Goal: Task Accomplishment & Management: Manage account settings

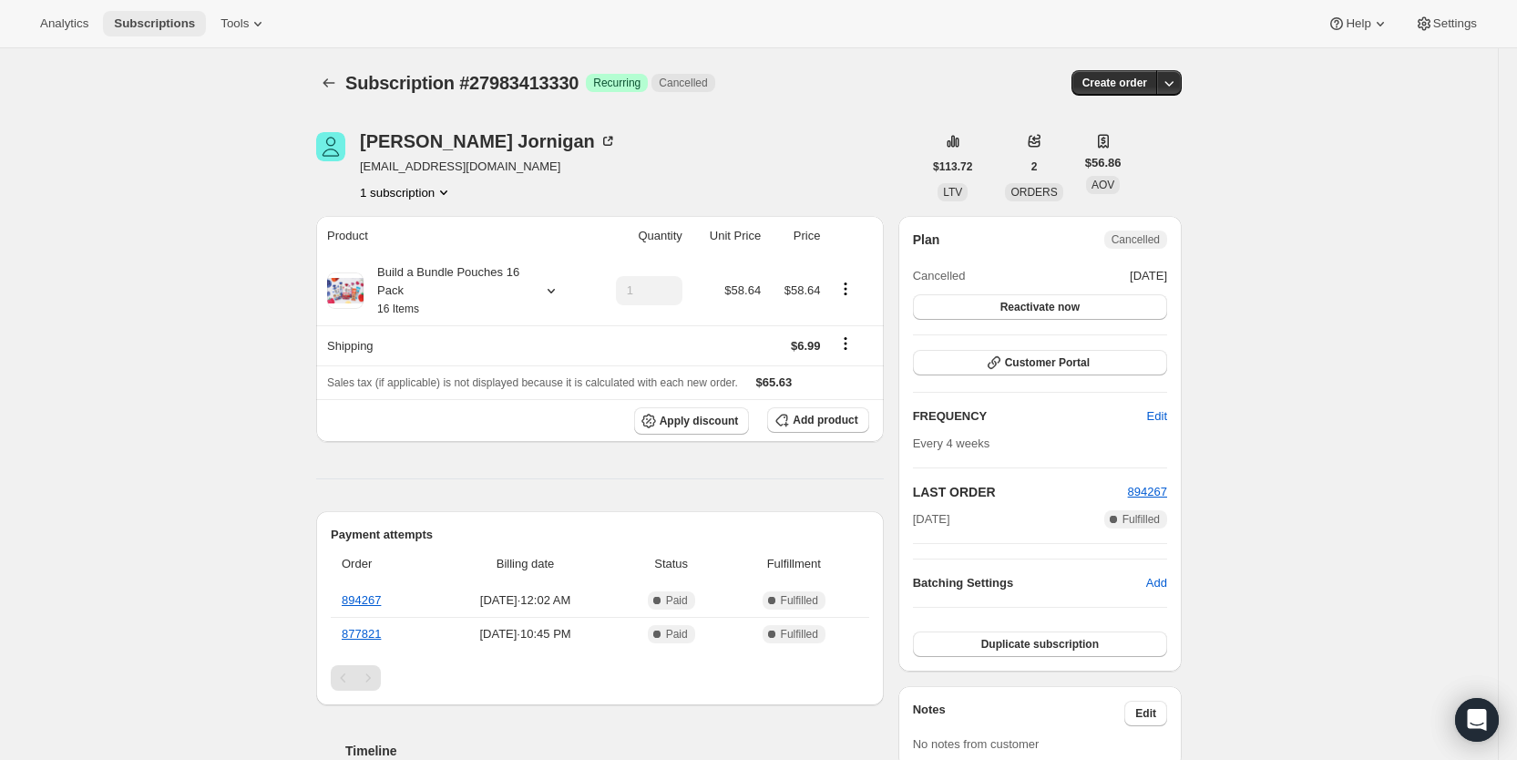
scroll to position [460, 0]
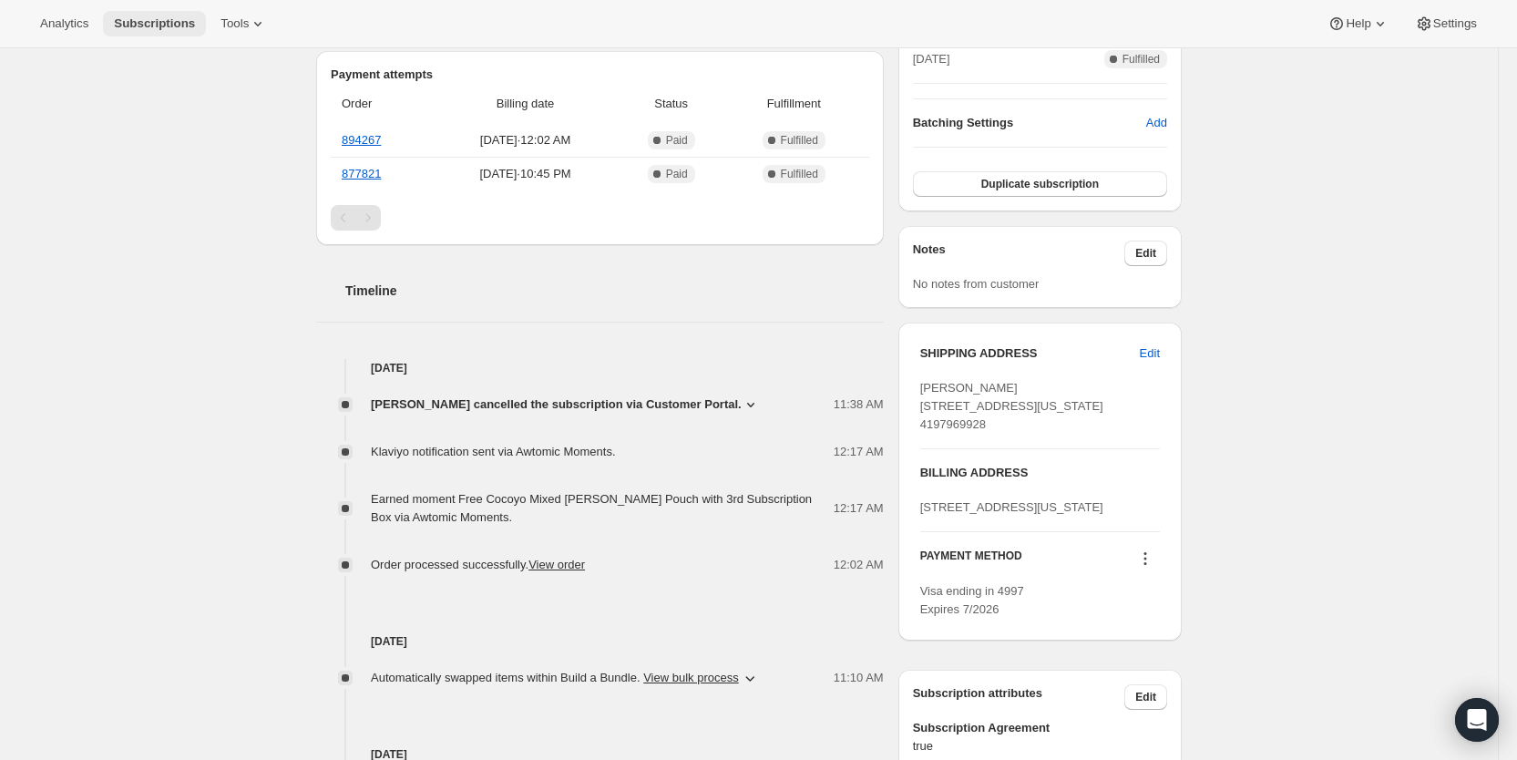
click at [171, 21] on span "Subscriptions" at bounding box center [154, 23] width 81 height 15
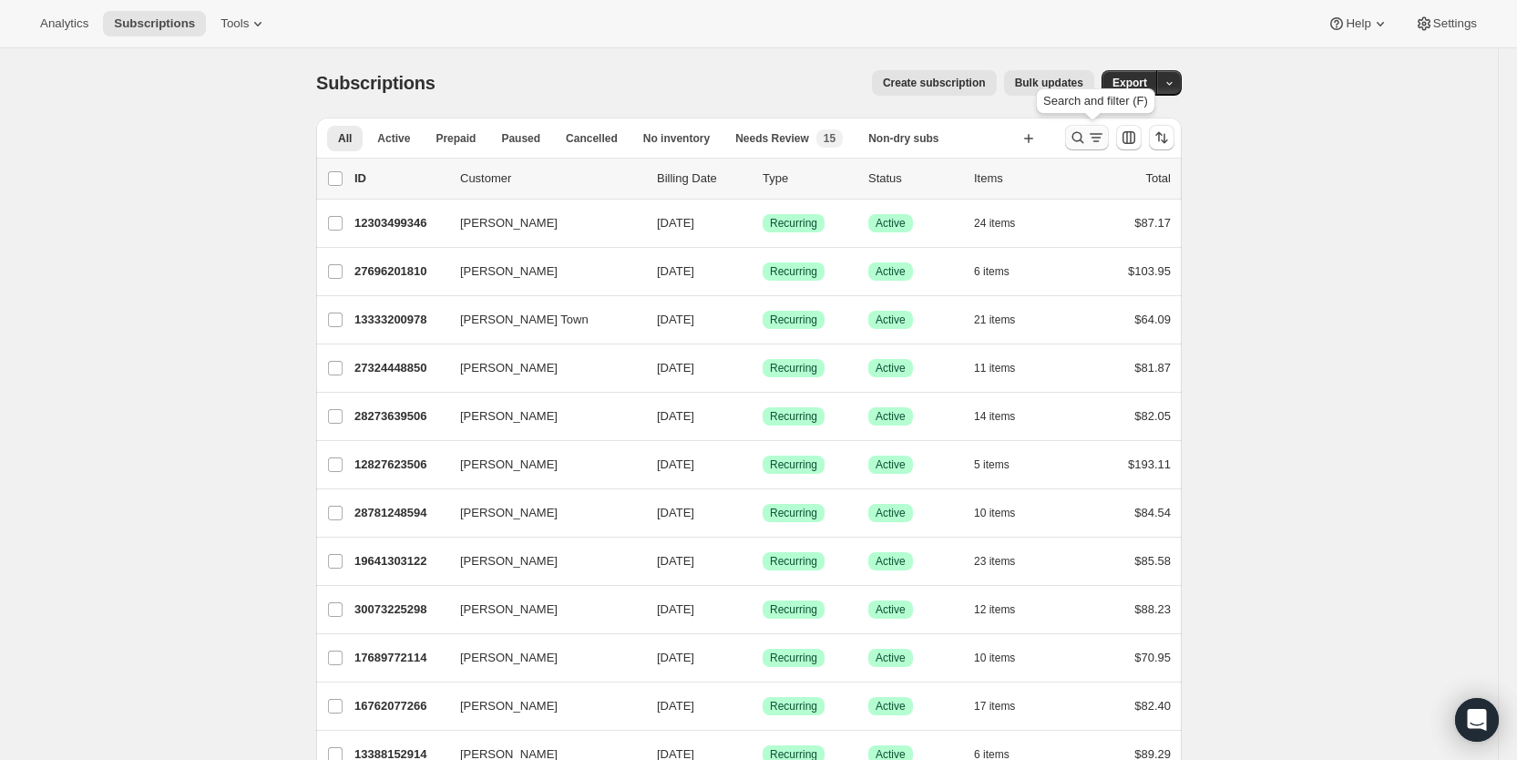
click at [1087, 140] on icon "Search and filter results" at bounding box center [1078, 137] width 18 height 18
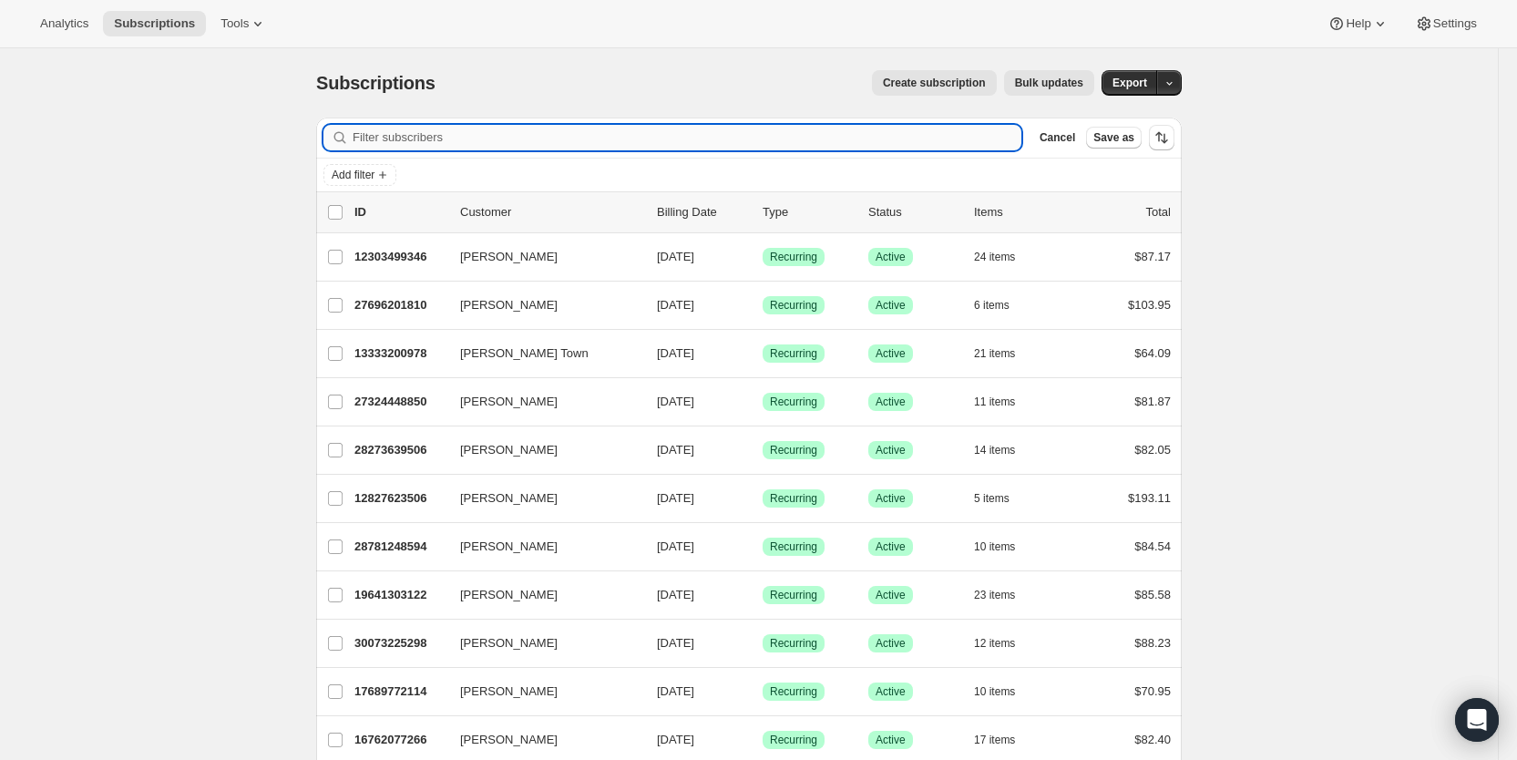
click at [434, 142] on input "Filter subscribers" at bounding box center [687, 138] width 669 height 26
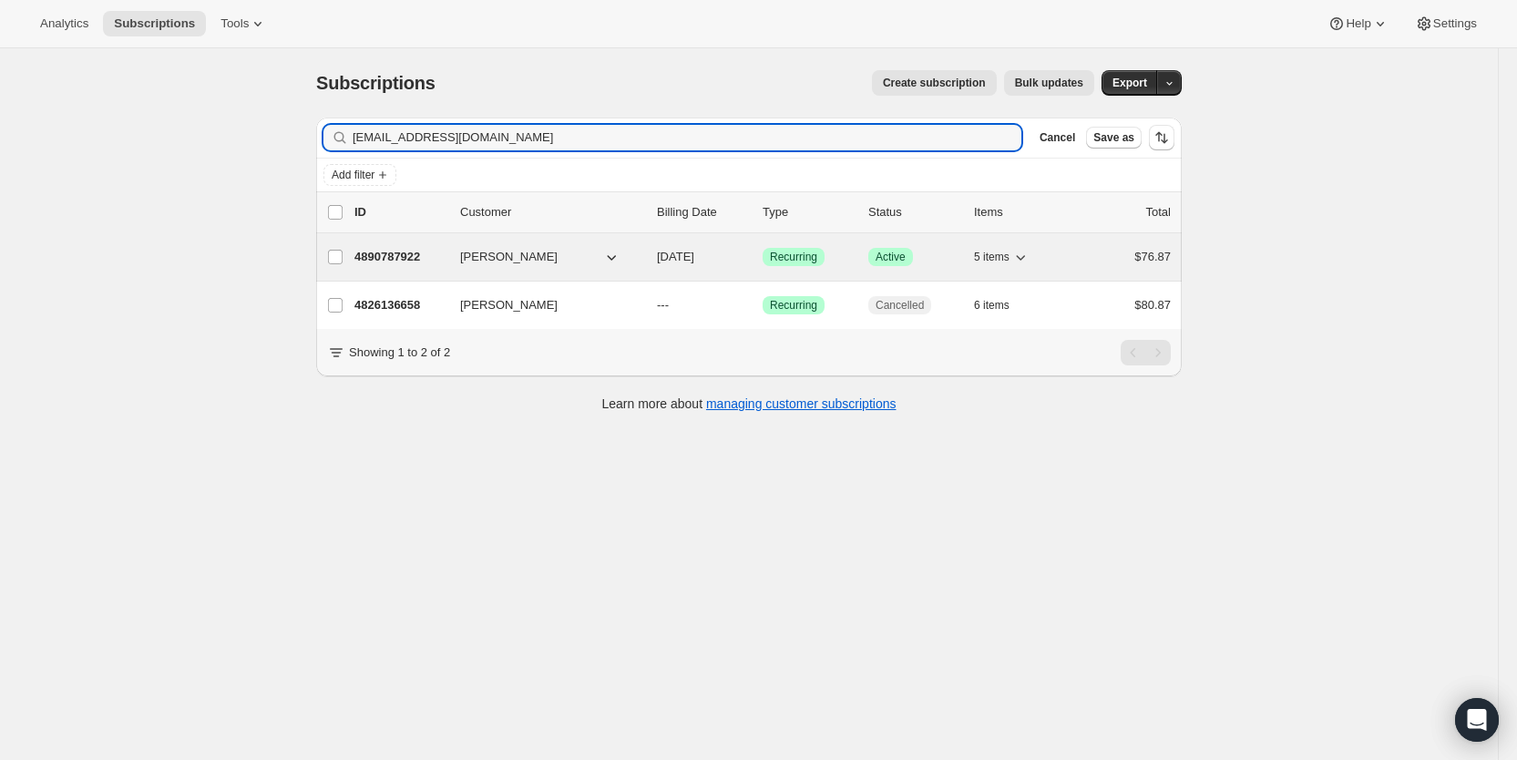
type input "[EMAIL_ADDRESS][DOMAIN_NAME]"
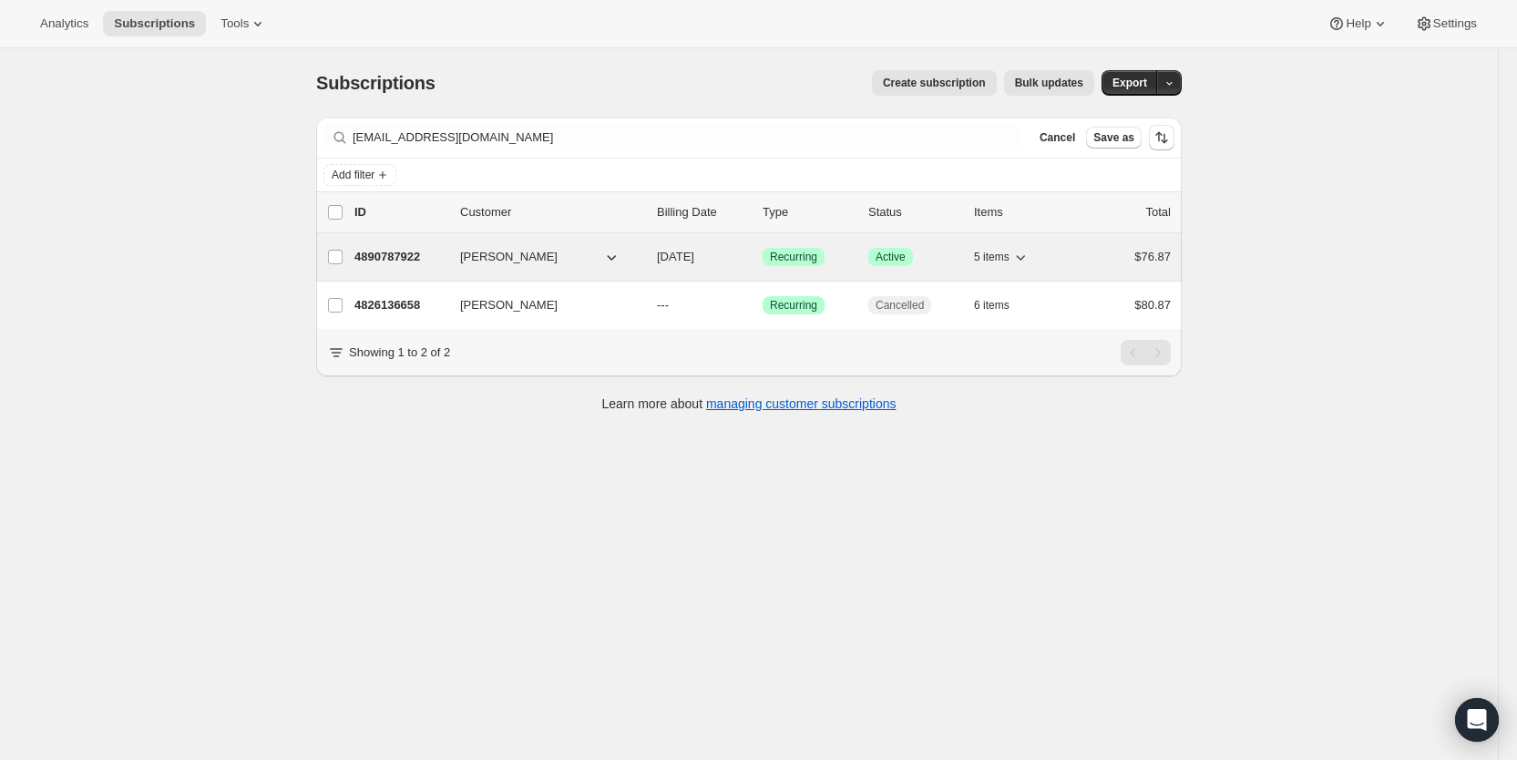
click at [683, 257] on span "[DATE]" at bounding box center [675, 257] width 37 height 14
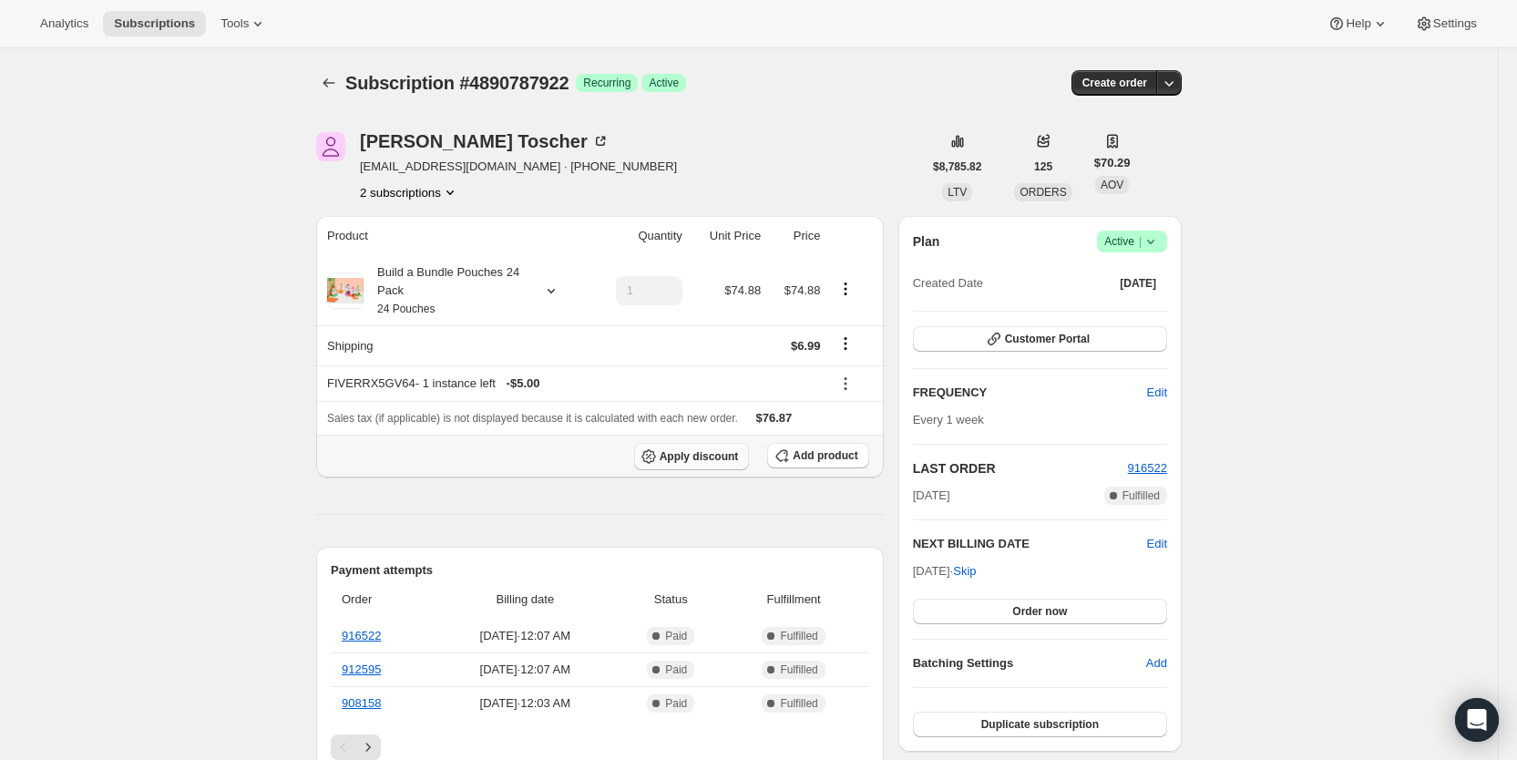
click at [702, 452] on span "Apply discount" at bounding box center [699, 456] width 79 height 15
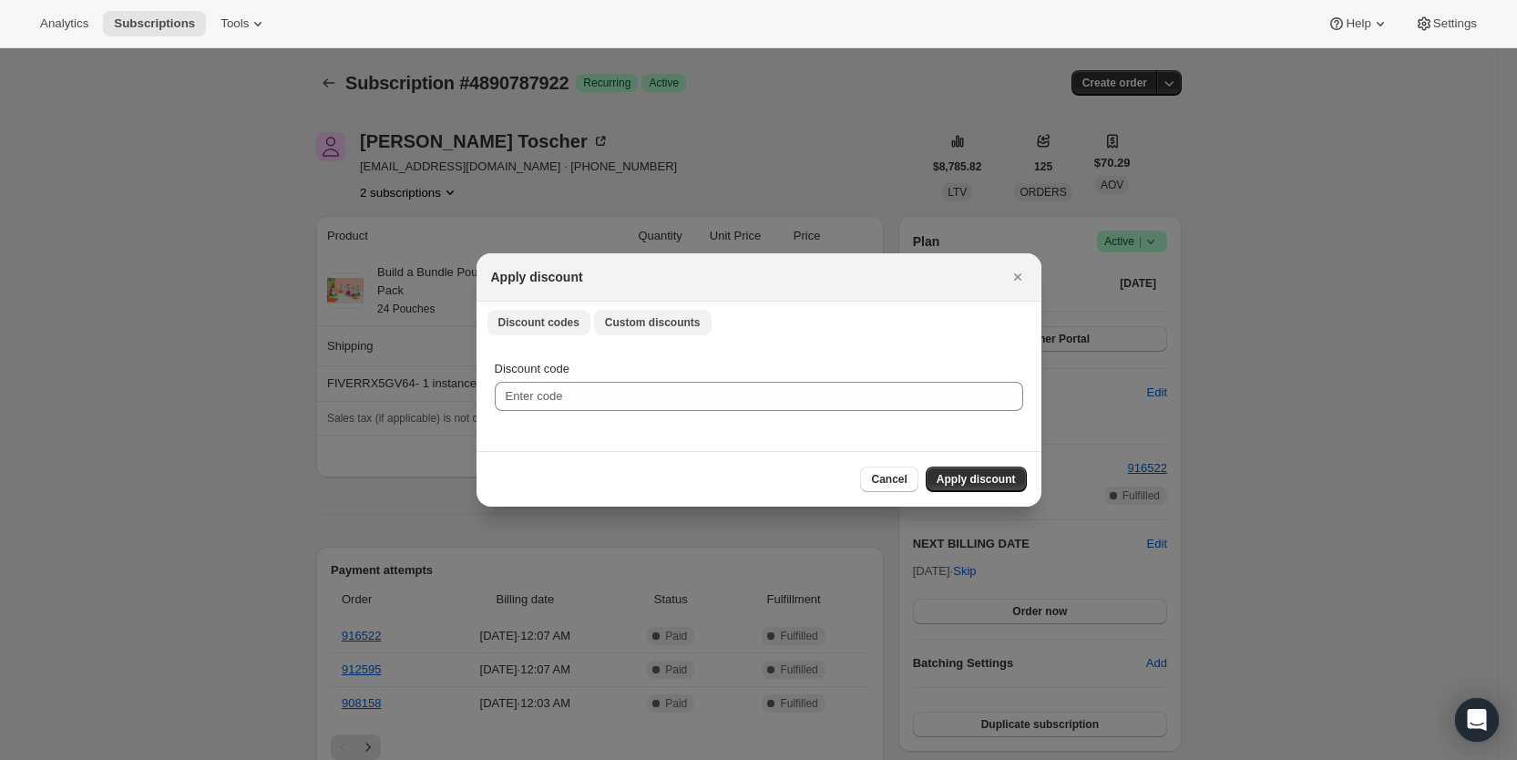
click at [632, 322] on span "Custom discounts" at bounding box center [653, 322] width 96 height 15
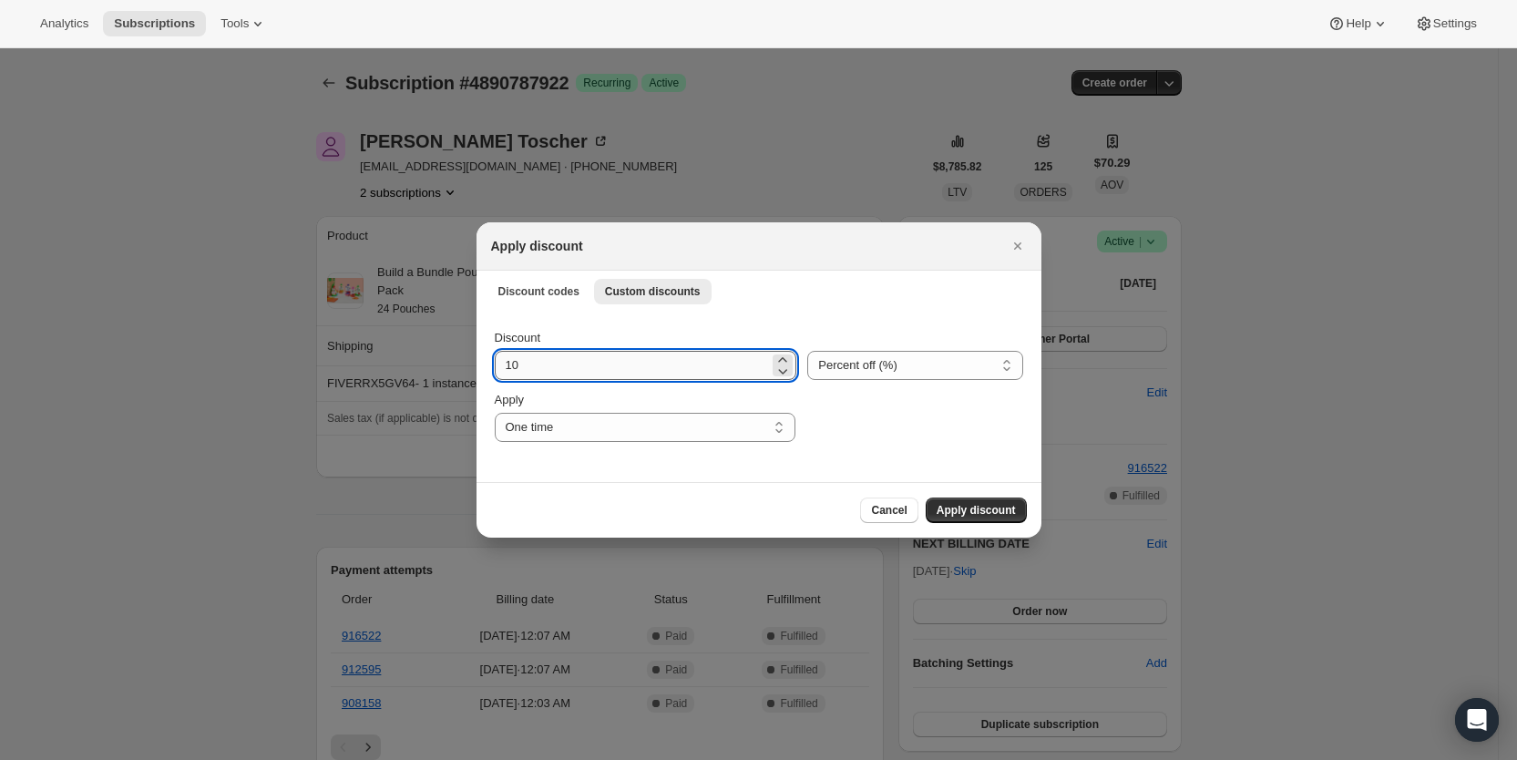
click at [519, 369] on input "10" at bounding box center [632, 365] width 275 height 29
type input "100"
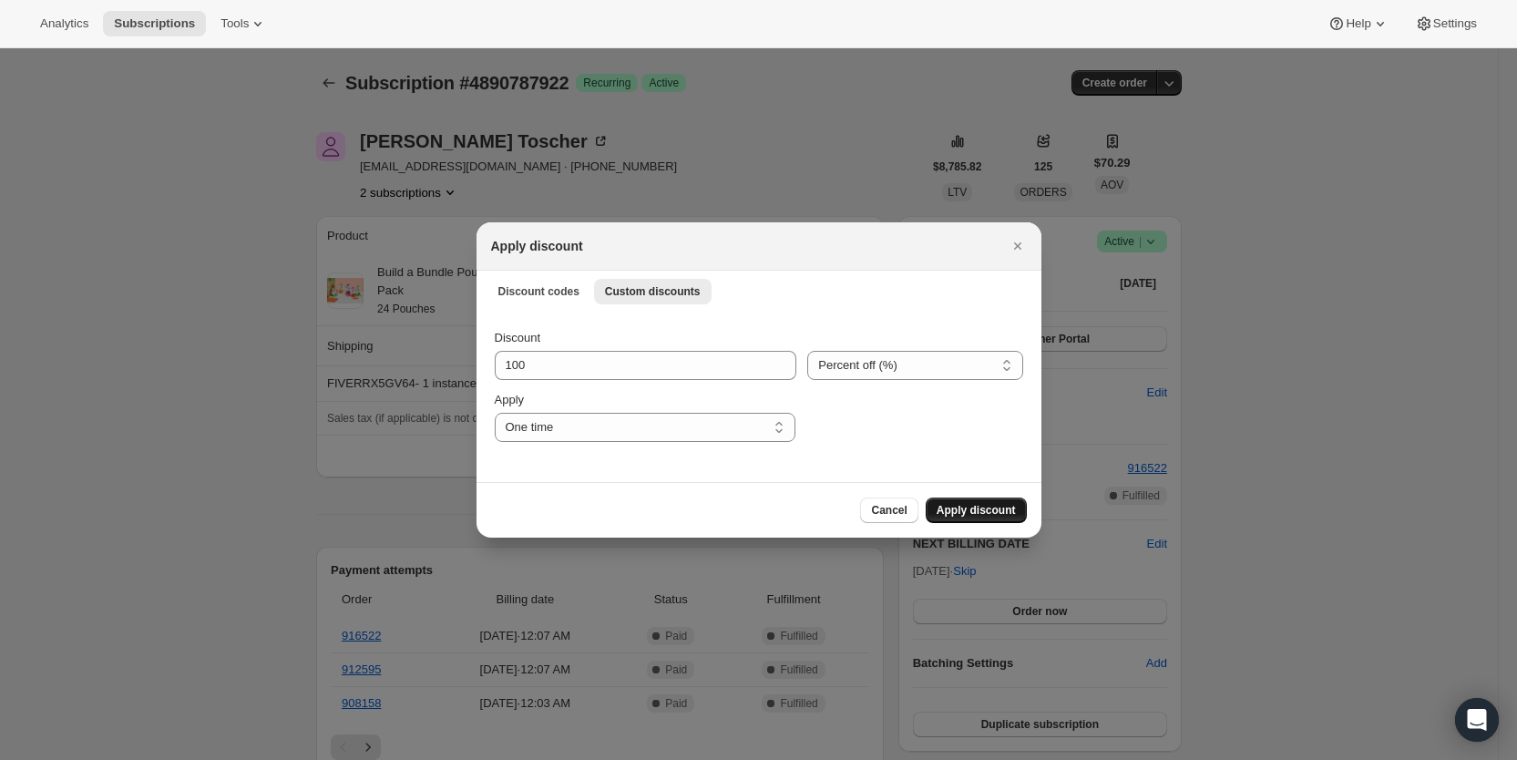
click at [967, 512] on span "Apply discount" at bounding box center [976, 510] width 79 height 15
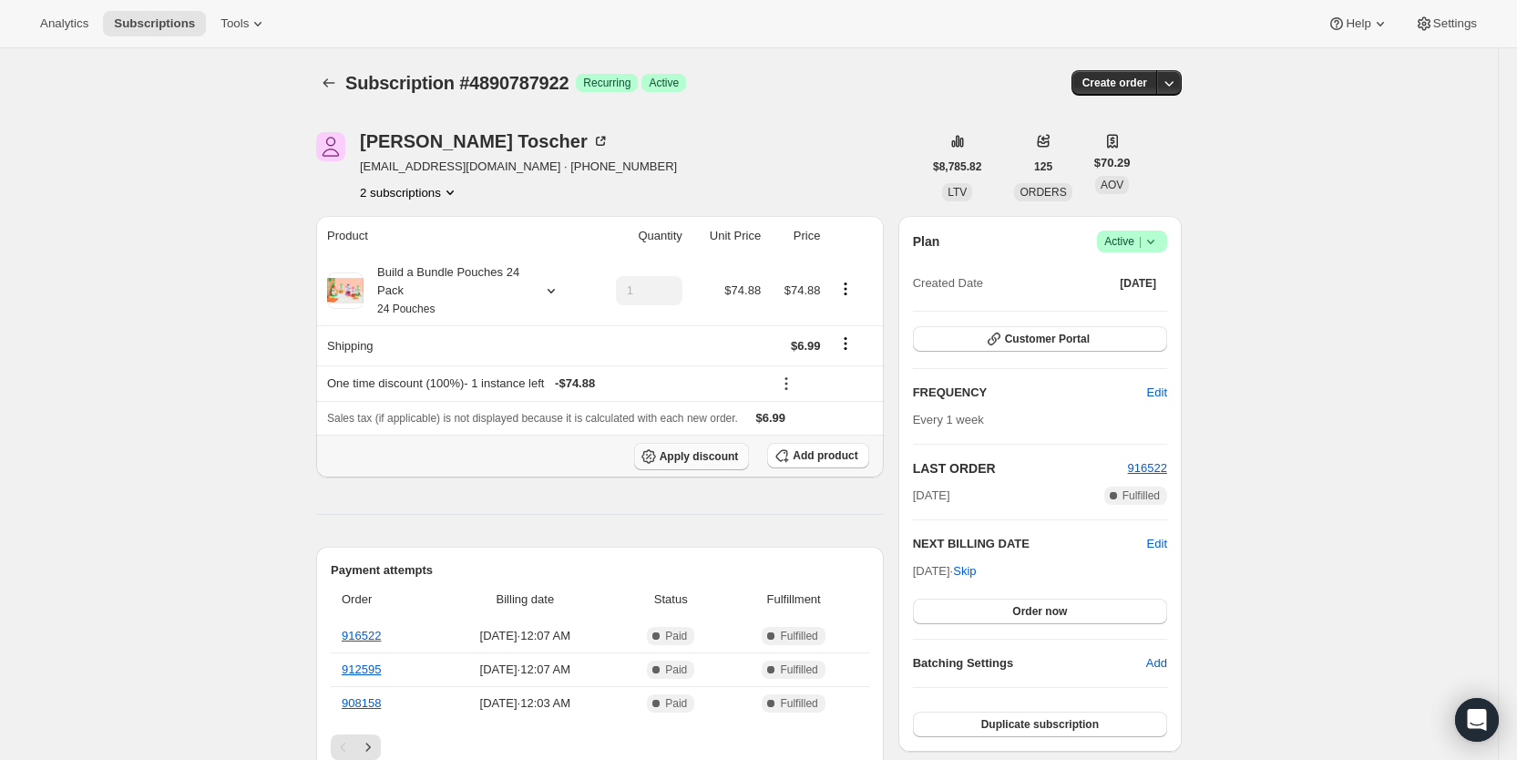
click at [726, 458] on span "Apply discount" at bounding box center [699, 456] width 79 height 15
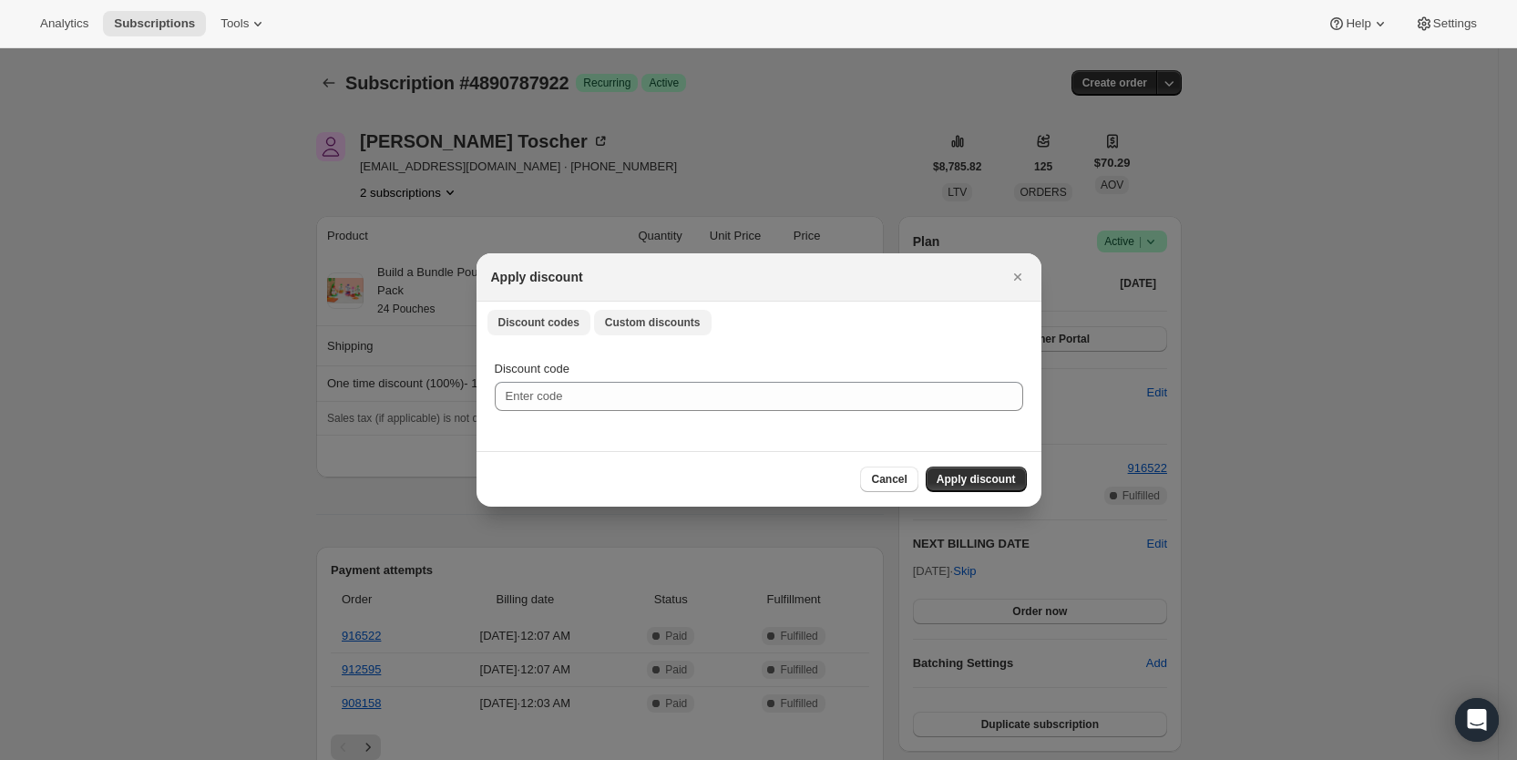
click at [605, 321] on span "Custom discounts" at bounding box center [653, 322] width 96 height 15
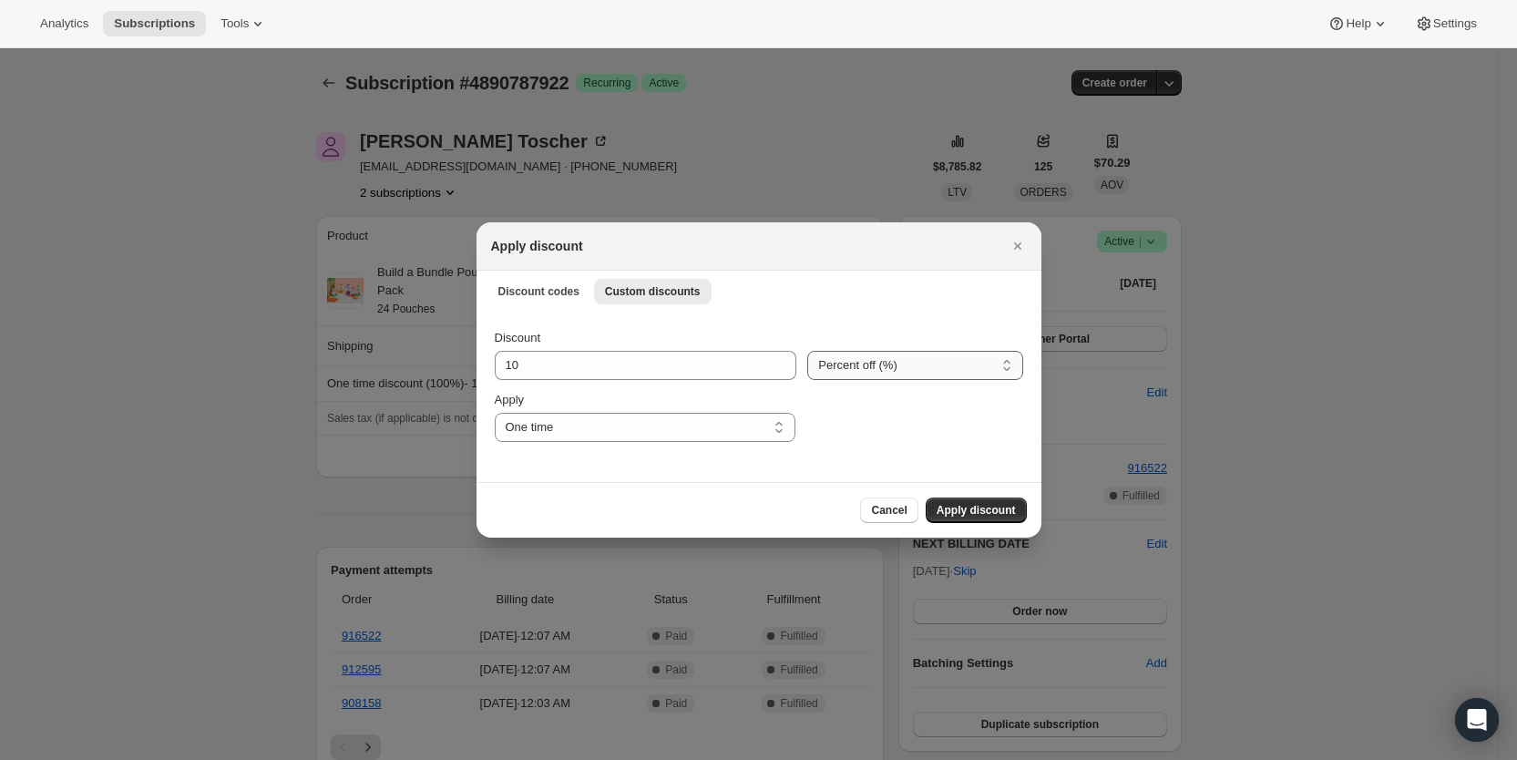
click at [902, 369] on select "Percent off (%) Amount off ($)" at bounding box center [914, 365] width 215 height 29
select select "fixed"
click at [807, 351] on select "Percent off (%) Amount off ($)" at bounding box center [914, 365] width 215 height 29
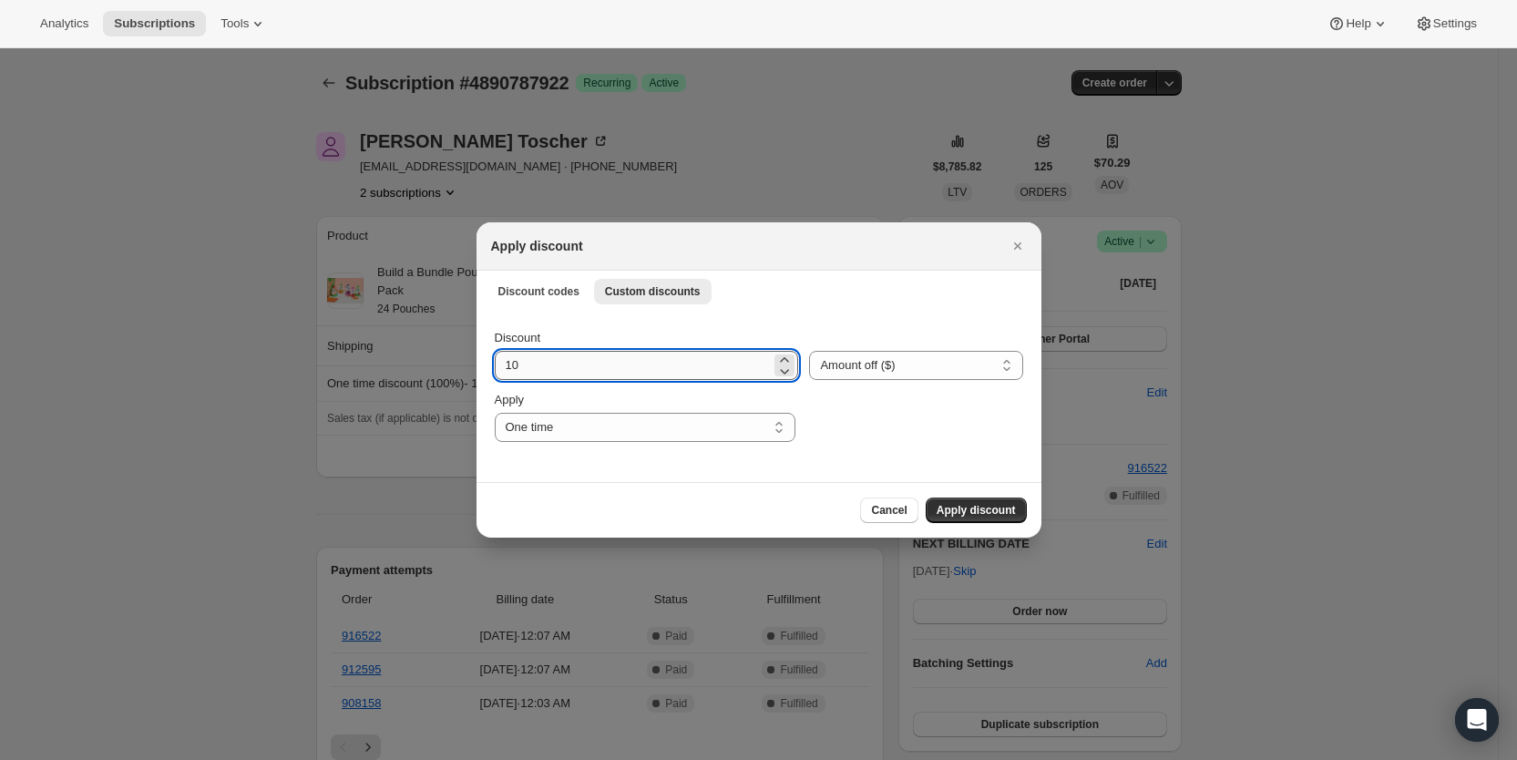
drag, startPoint x: 498, startPoint y: 364, endPoint x: 529, endPoint y: 364, distance: 31.0
click at [529, 364] on input "10" at bounding box center [633, 365] width 277 height 29
type input "6.99"
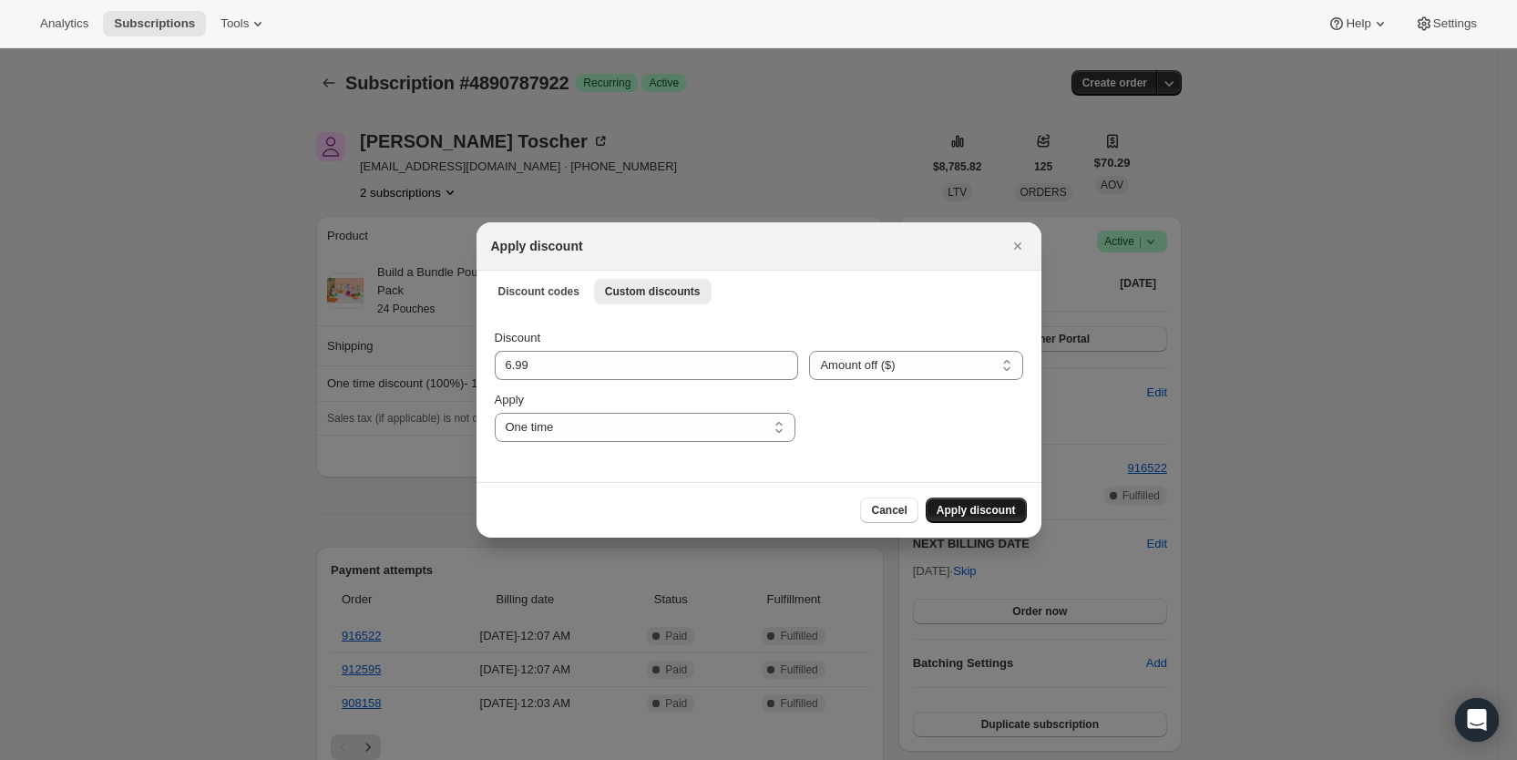
click at [978, 508] on span "Apply discount" at bounding box center [976, 510] width 79 height 15
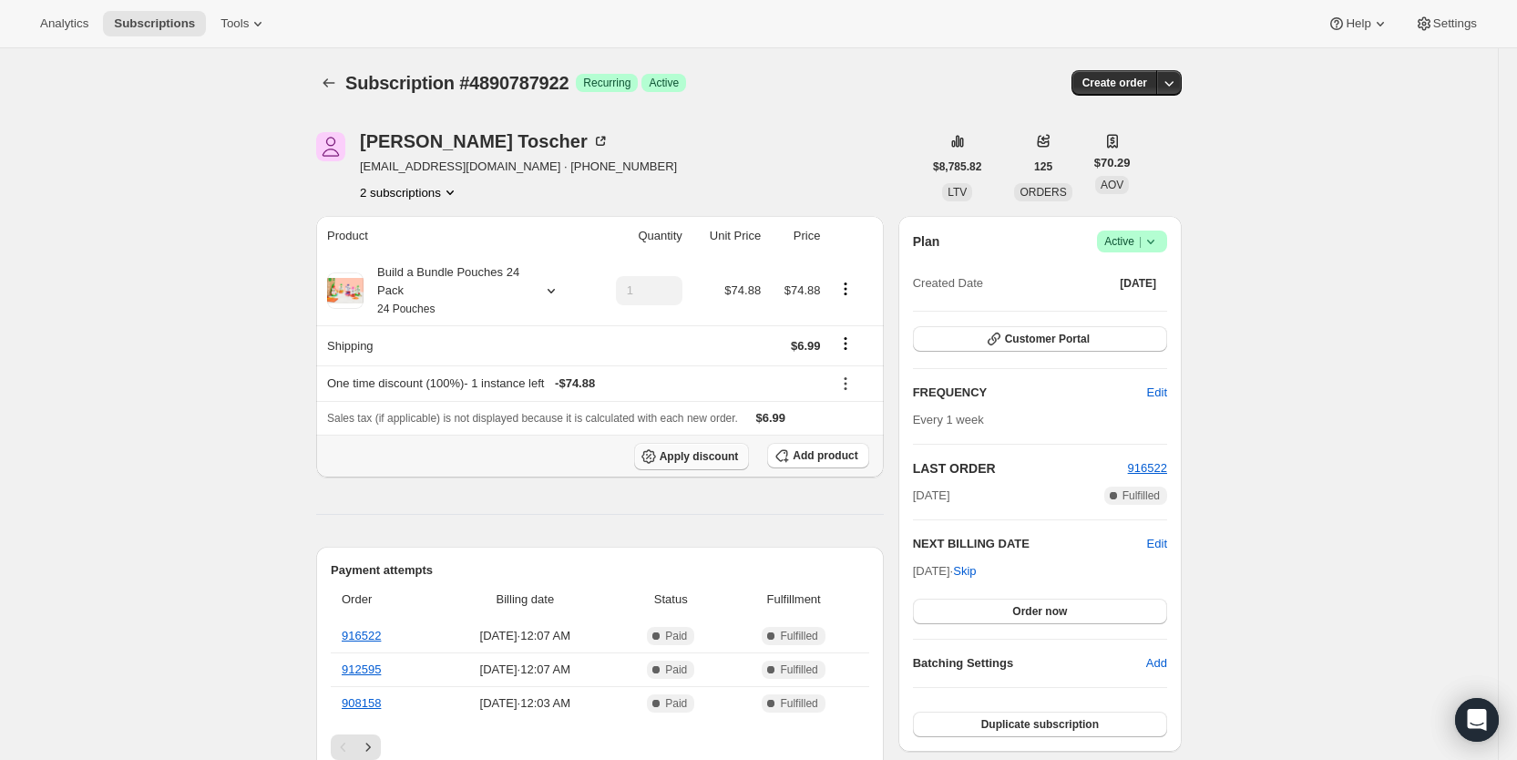
click at [719, 459] on span "Apply discount" at bounding box center [699, 456] width 79 height 15
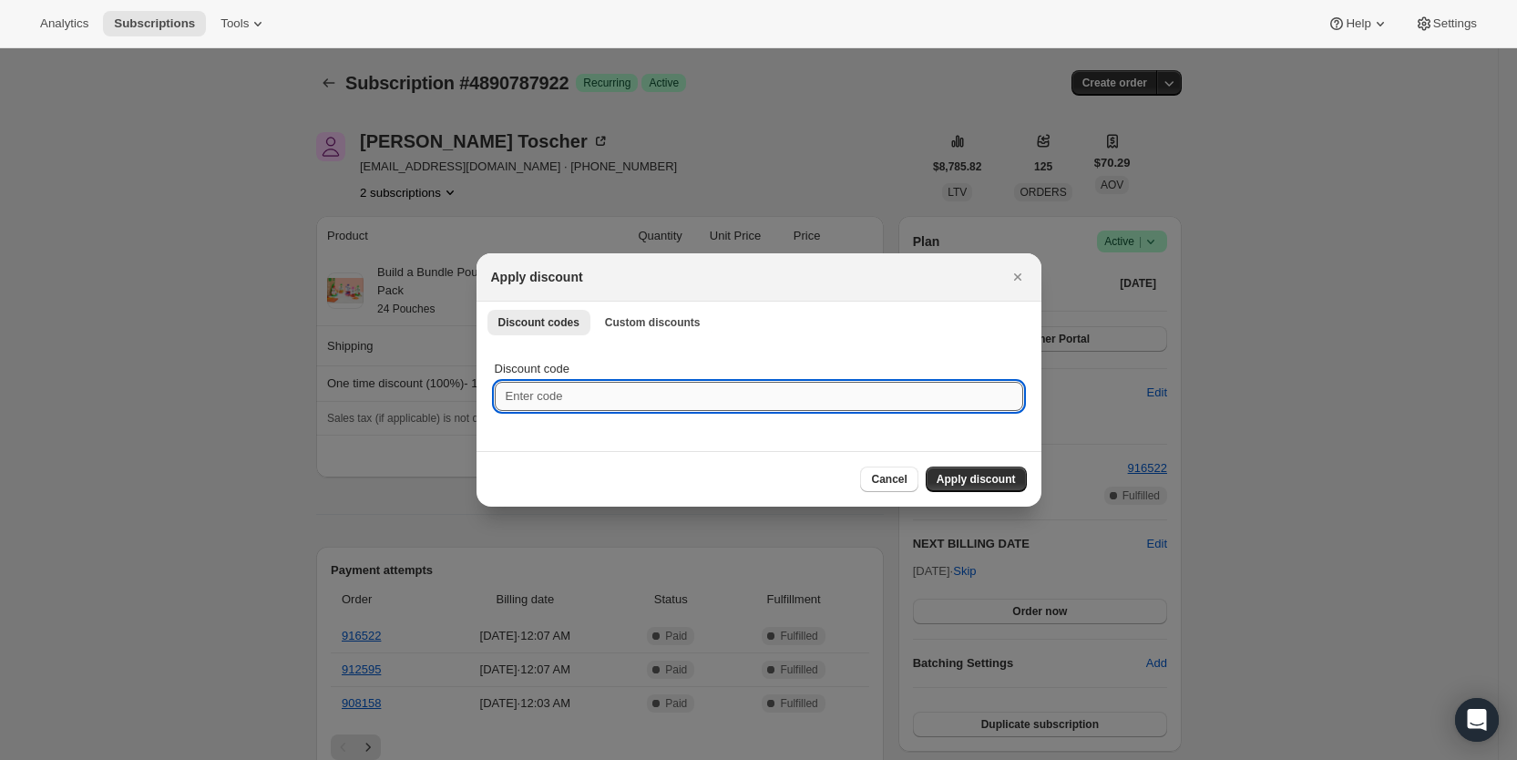
click at [536, 395] on input "Discount code" at bounding box center [759, 396] width 528 height 29
drag, startPoint x: 516, startPoint y: 395, endPoint x: 505, endPoint y: 397, distance: 11.3
click at [505, 397] on input "cr" at bounding box center [759, 396] width 528 height 29
paste input "CR_FreeShipping"
type input "CR_FreeShipping"
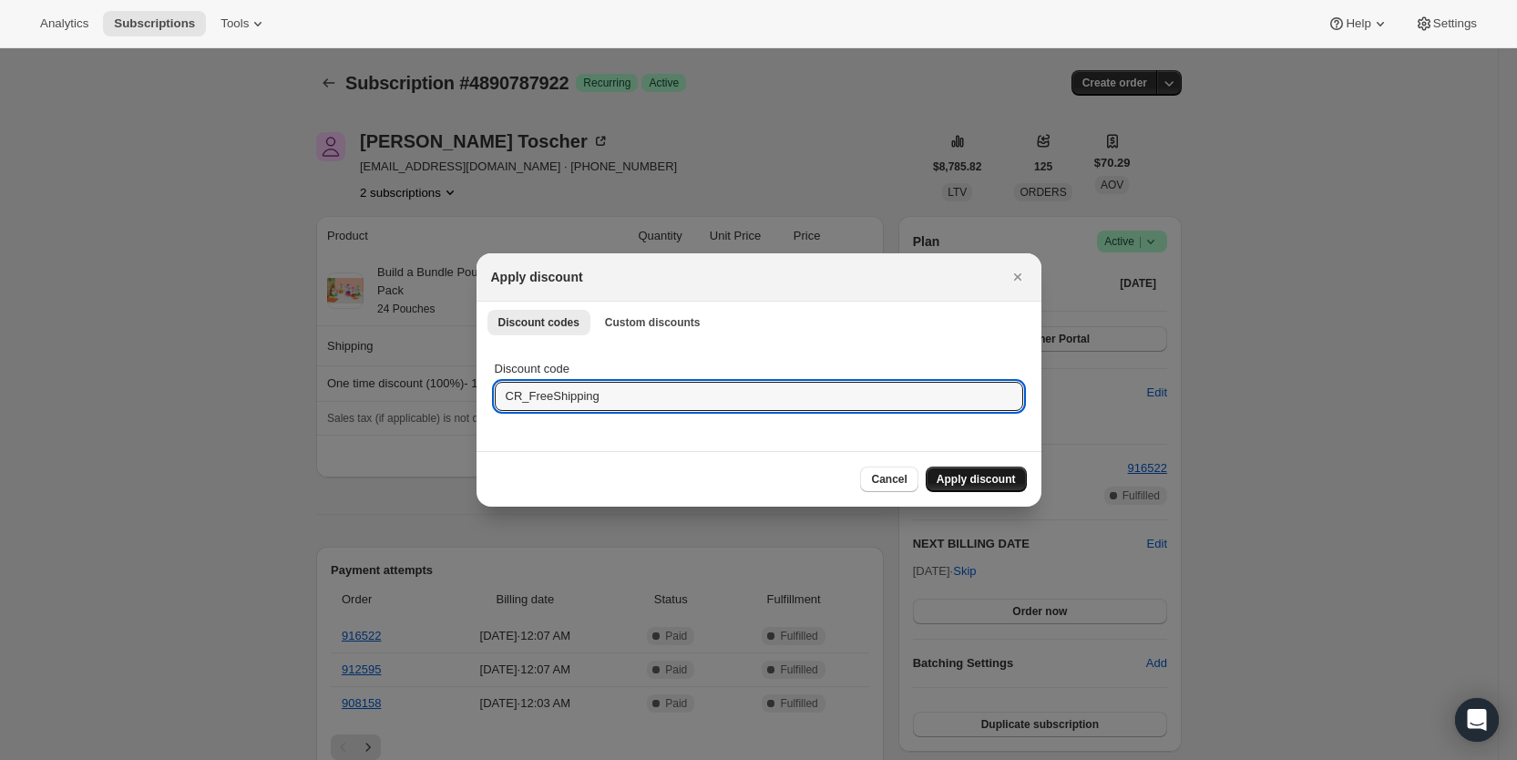
click at [986, 477] on span "Apply discount" at bounding box center [976, 479] width 79 height 15
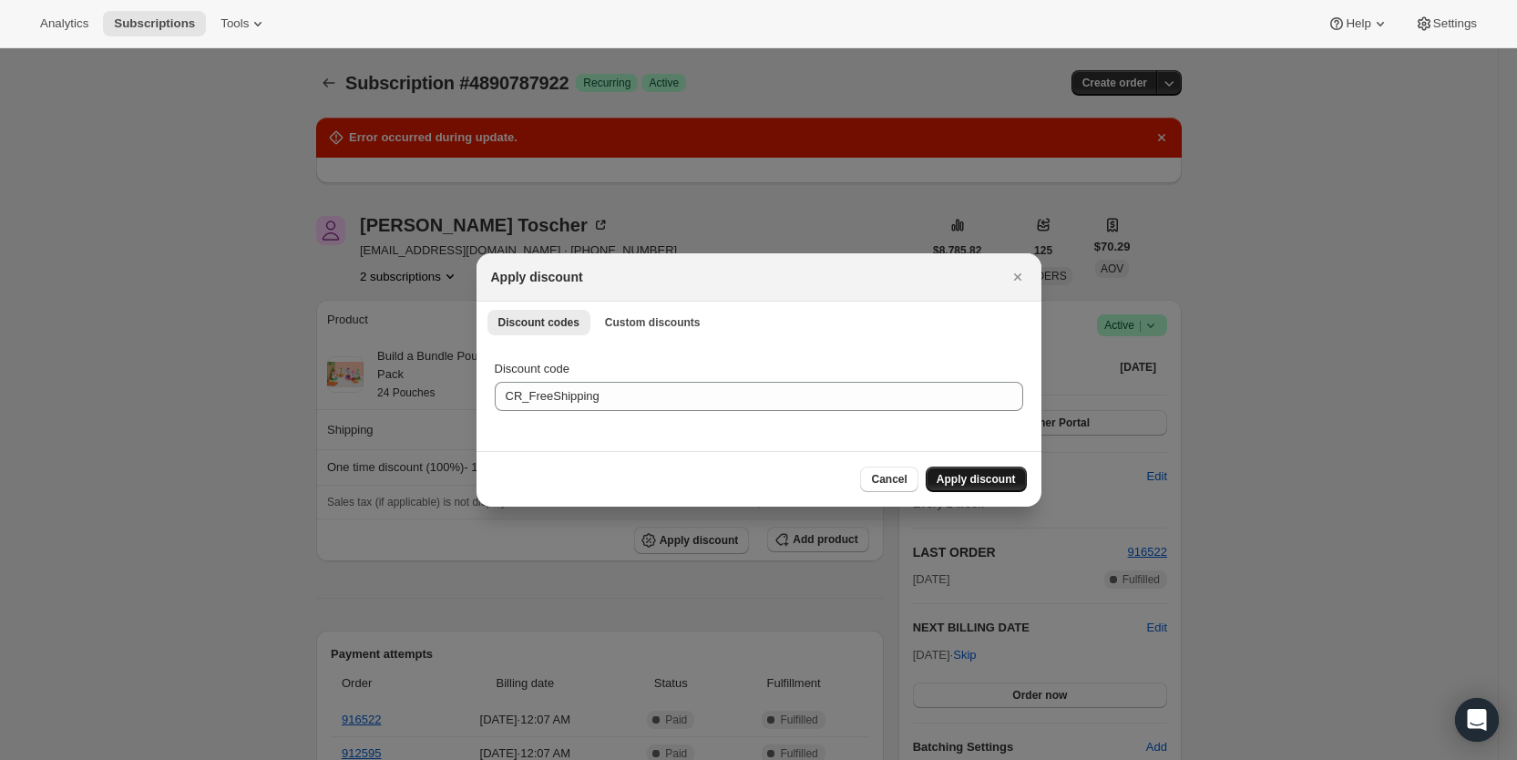
click at [986, 477] on span "Apply discount" at bounding box center [976, 479] width 79 height 15
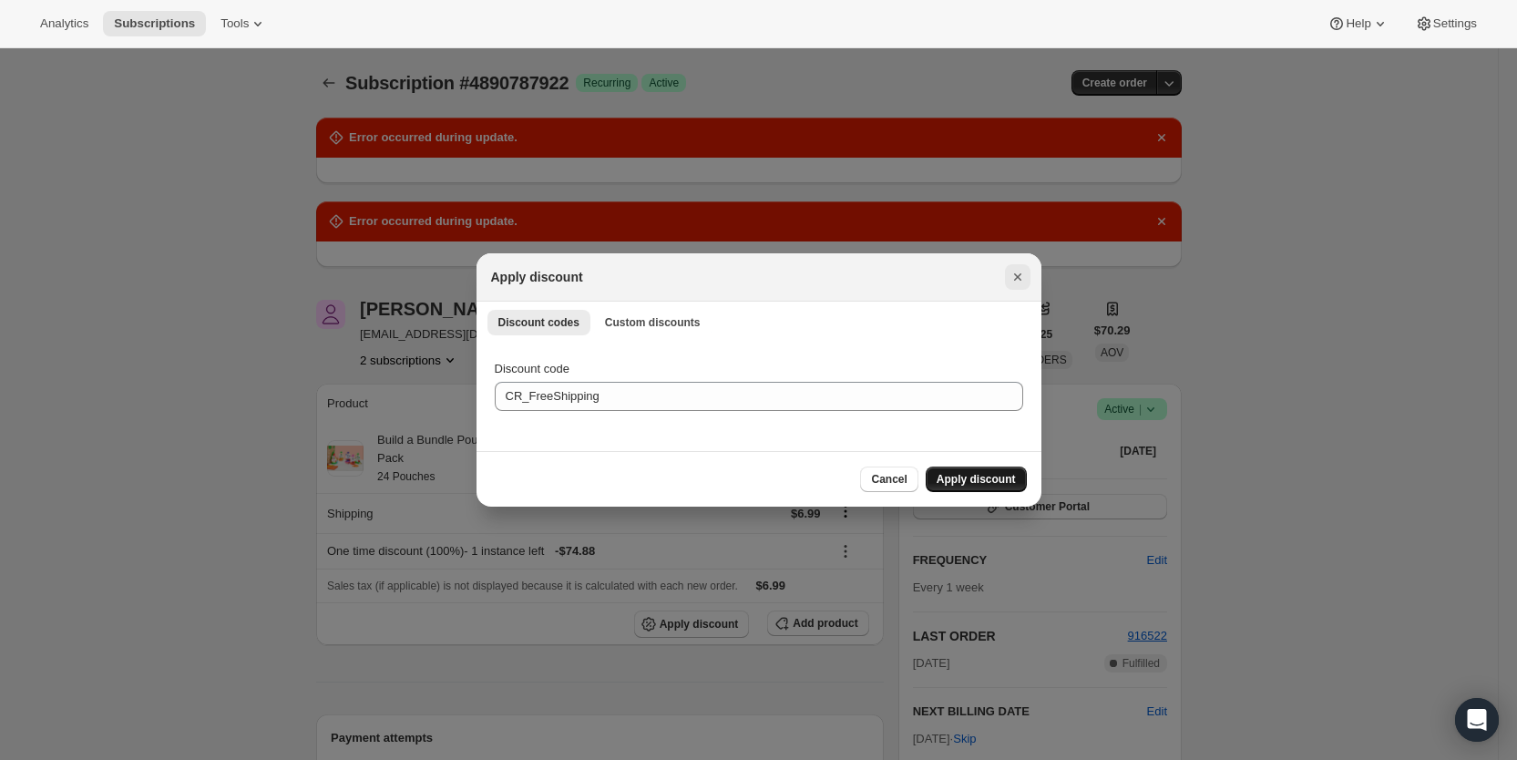
click at [1018, 272] on icon "Close" at bounding box center [1018, 277] width 18 height 18
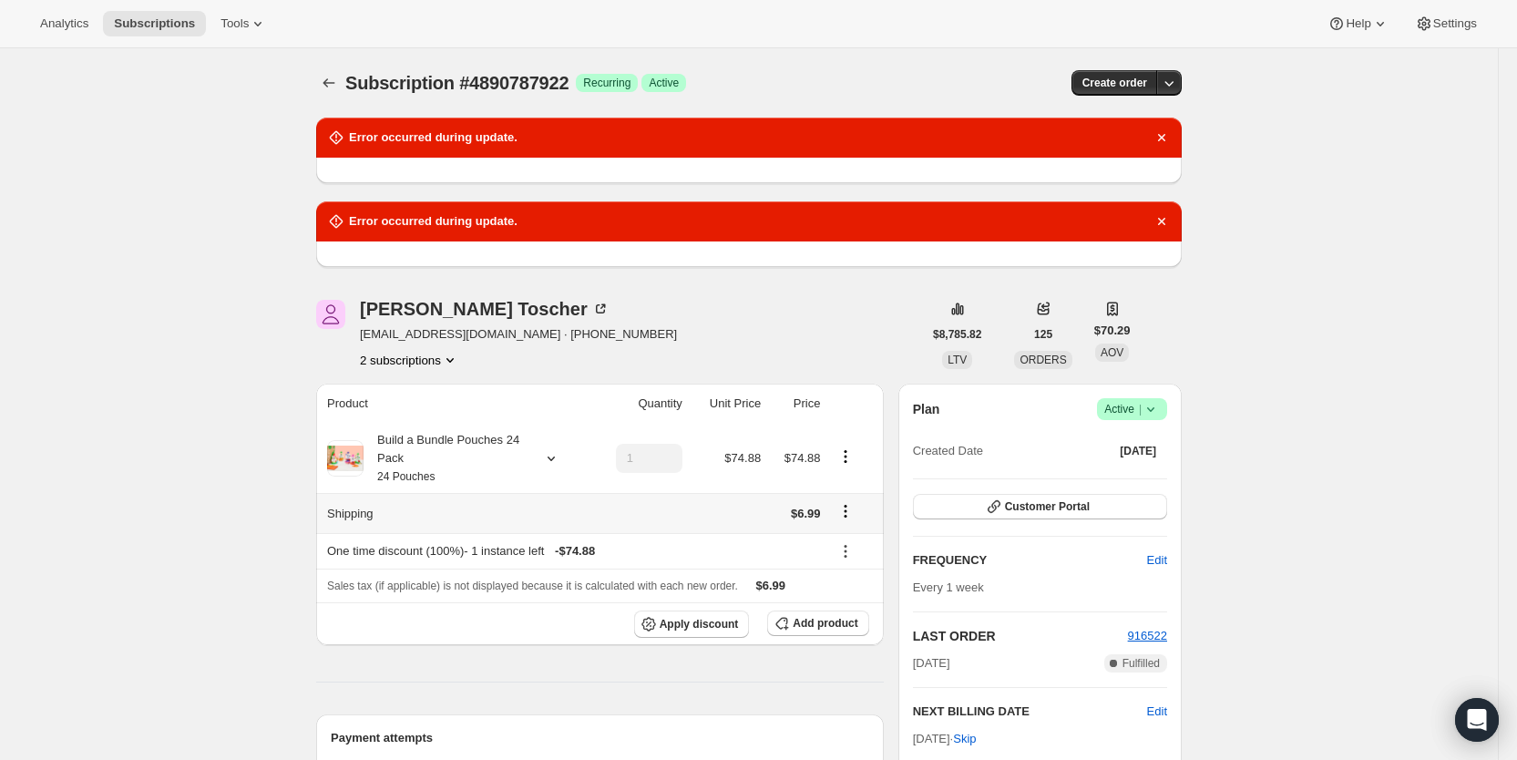
click at [855, 507] on icon "Shipping actions" at bounding box center [845, 511] width 18 height 18
click at [859, 549] on span "Edit shipping rate" at bounding box center [851, 546] width 91 height 14
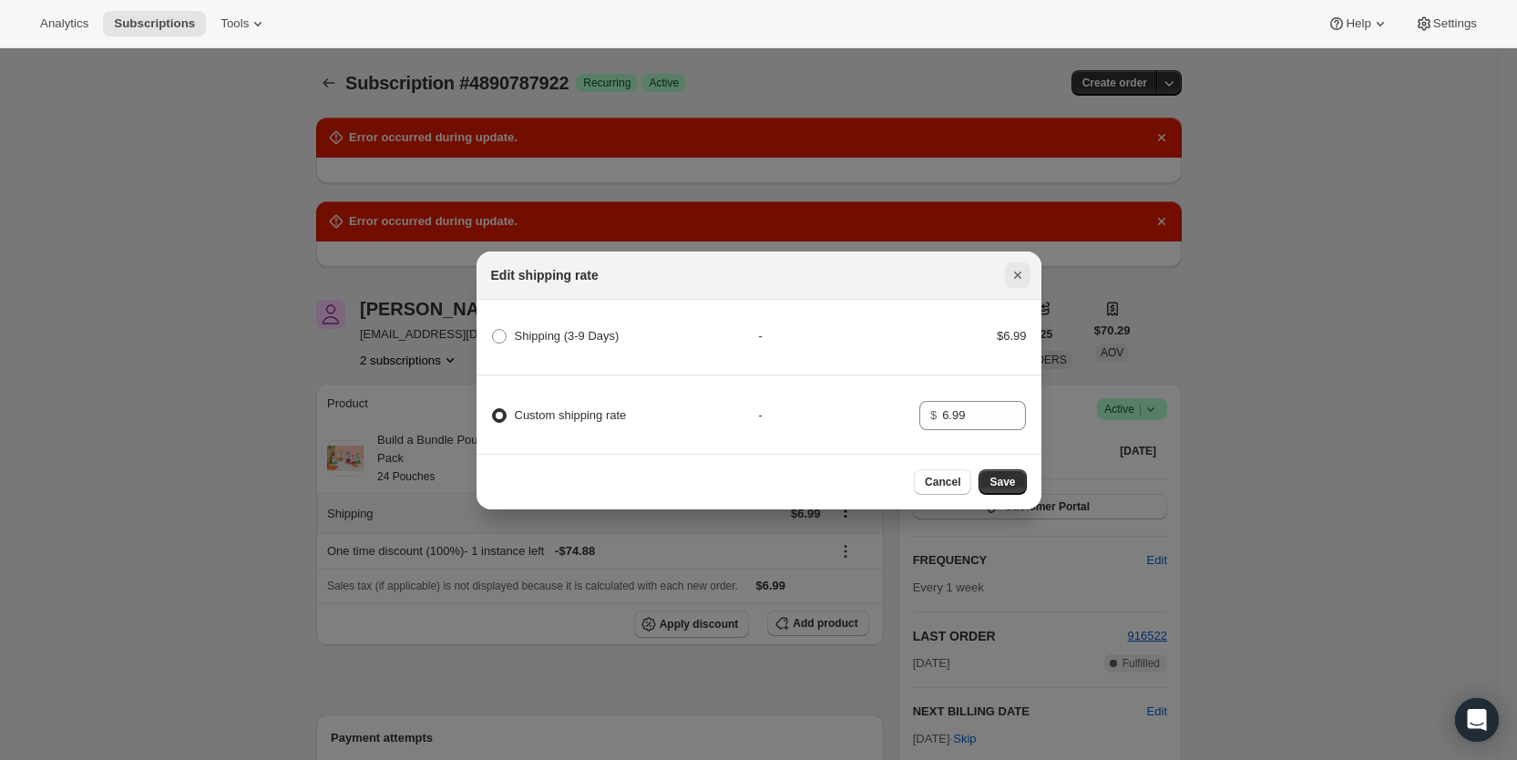
click at [1009, 266] on icon "Close" at bounding box center [1018, 275] width 18 height 18
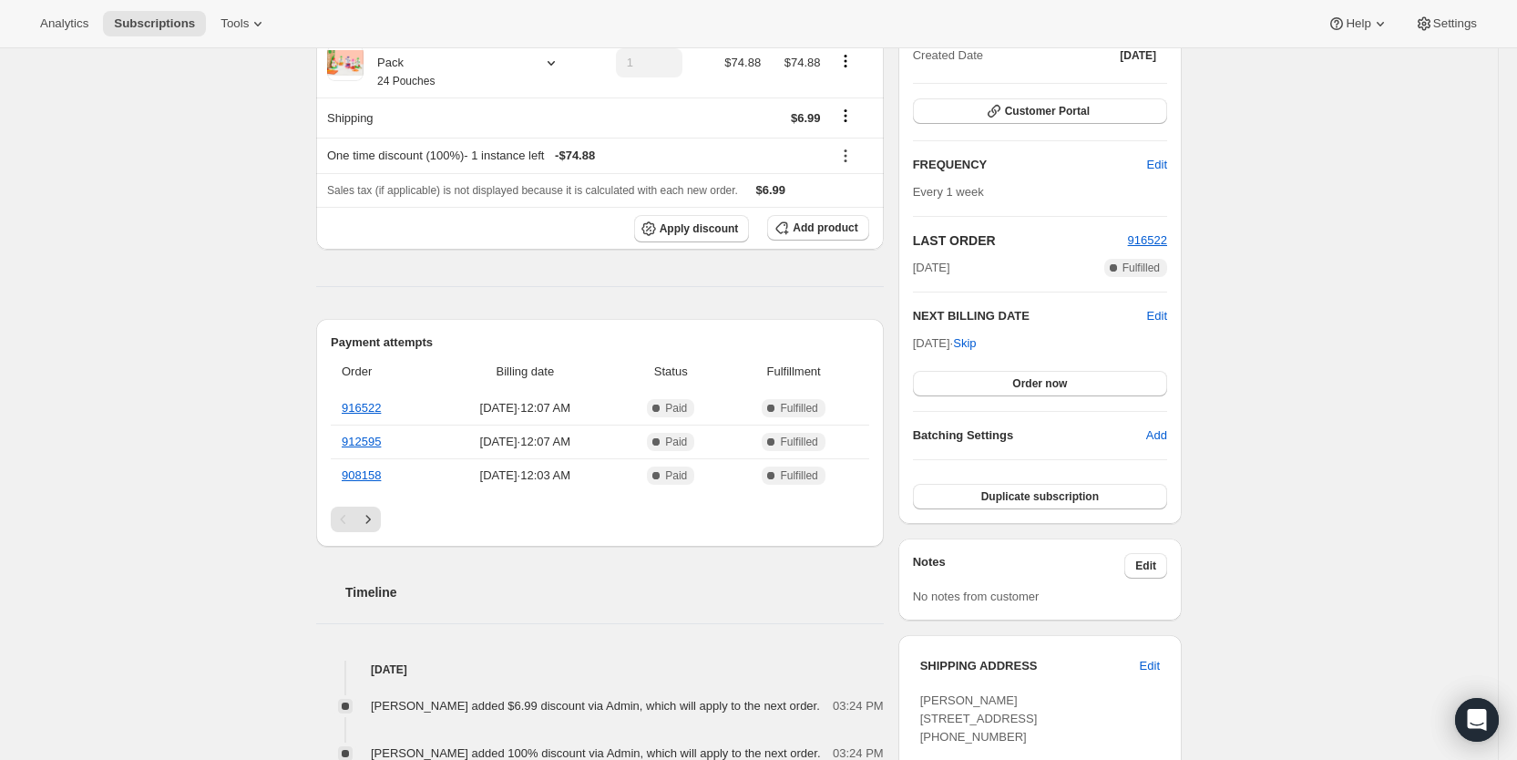
scroll to position [402, 0]
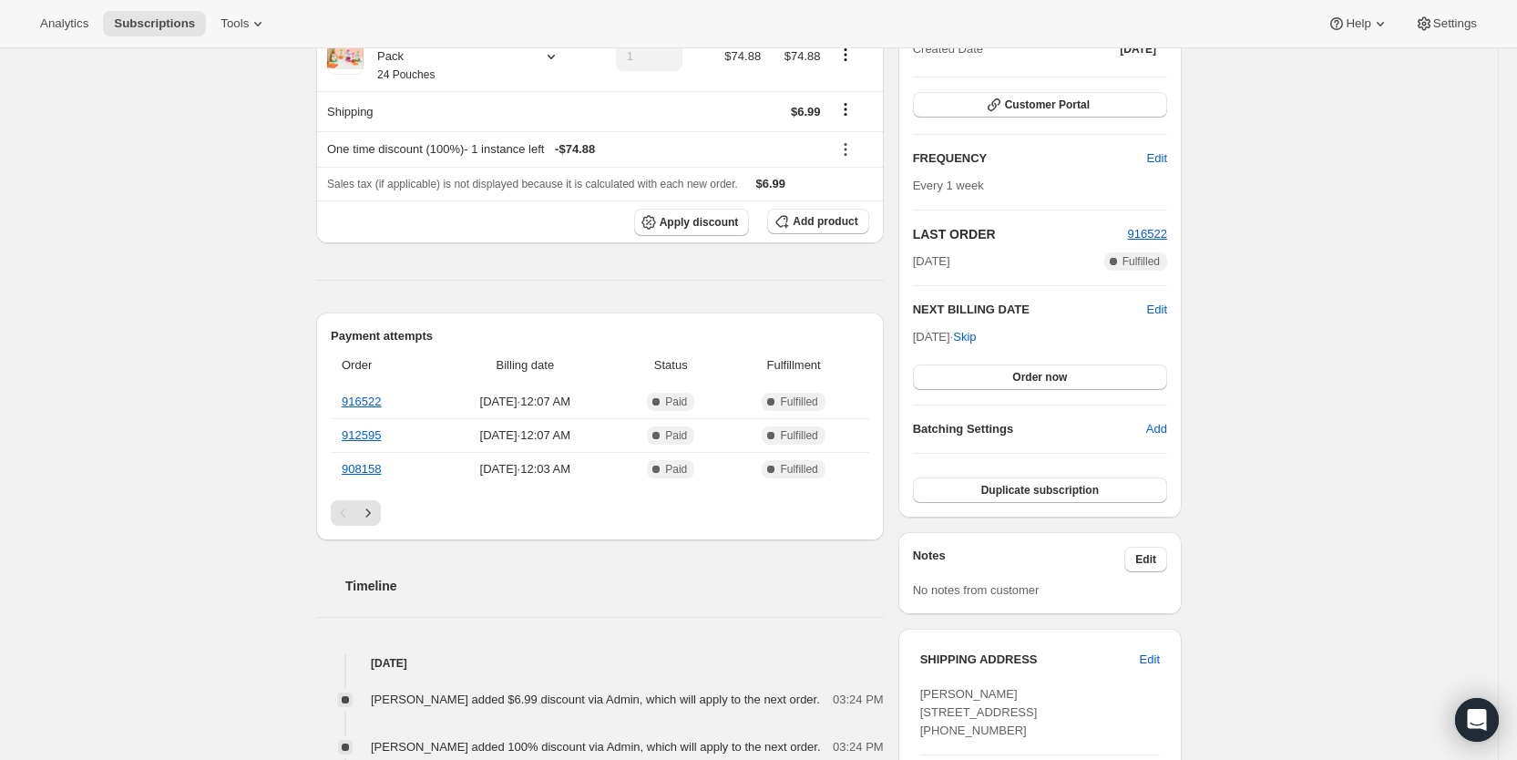
click at [496, 253] on div "Product Quantity Unit Price Price Build a Bundle Pouches 24 Pack 24 Pouches 1 $…" at bounding box center [600, 647] width 568 height 1330
click at [67, 113] on div "Subscription #4890787922. This page is ready Subscription #4890787922 Success R…" at bounding box center [749, 506] width 1498 height 1720
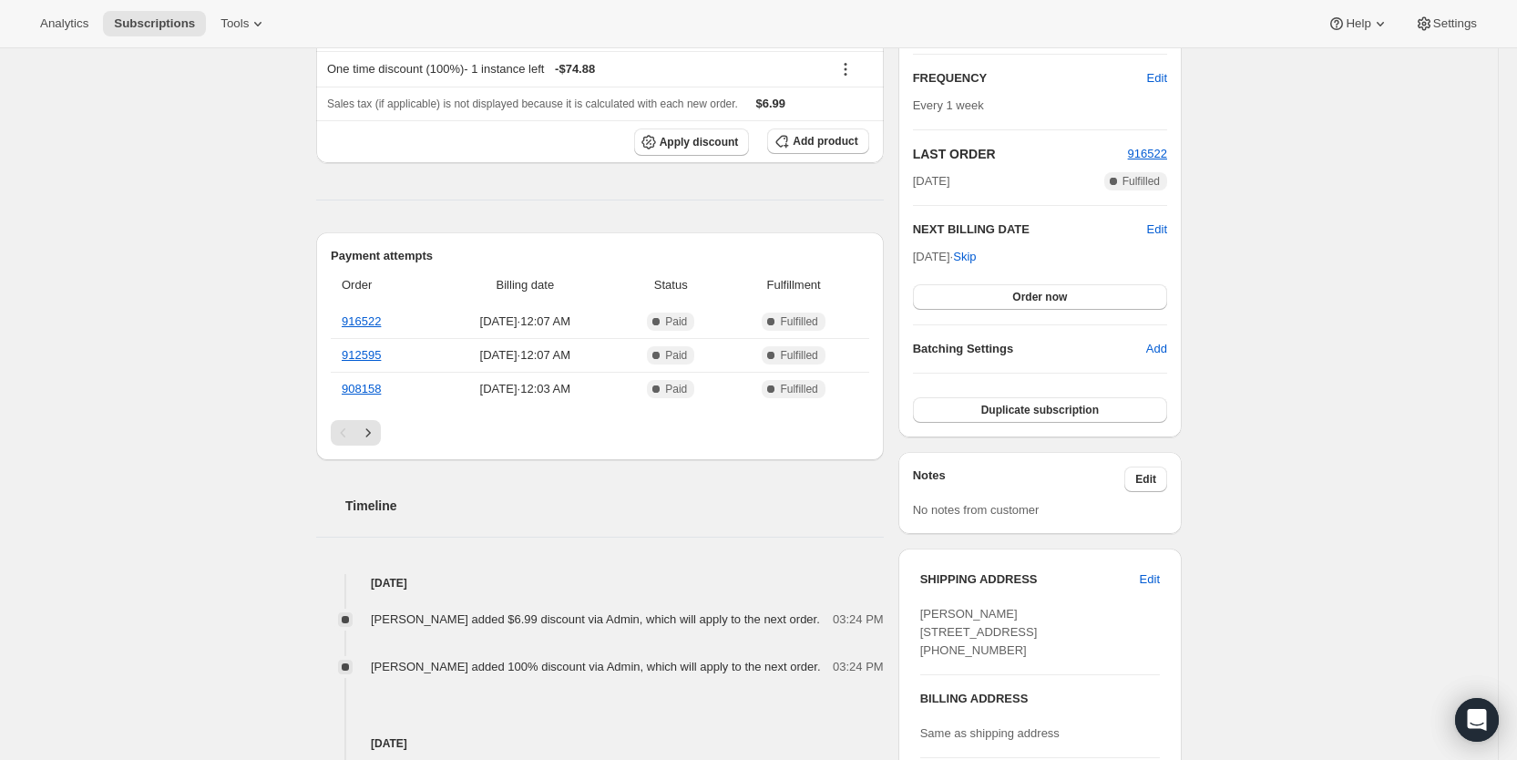
scroll to position [491, 0]
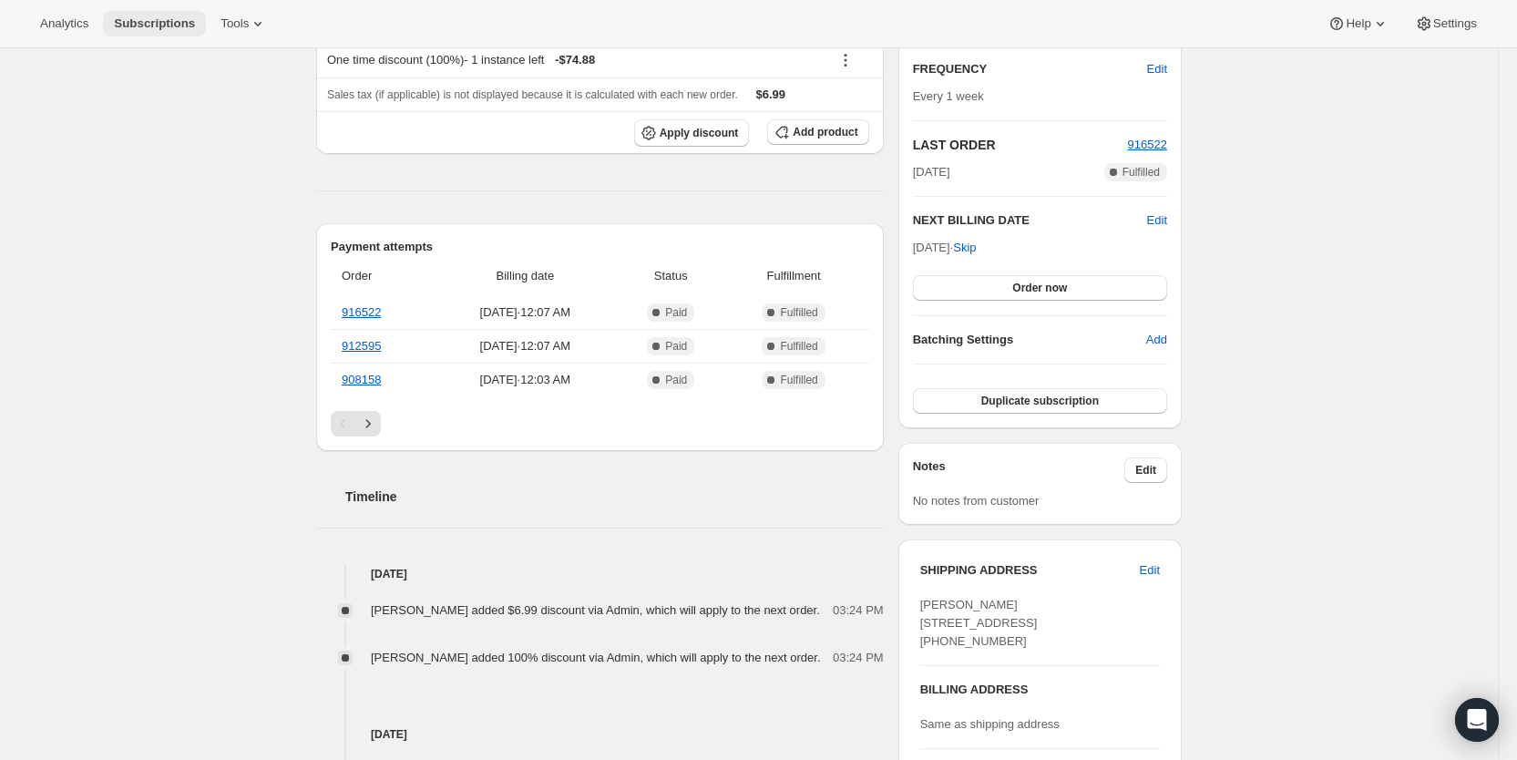
click at [139, 23] on span "Subscriptions" at bounding box center [154, 23] width 81 height 15
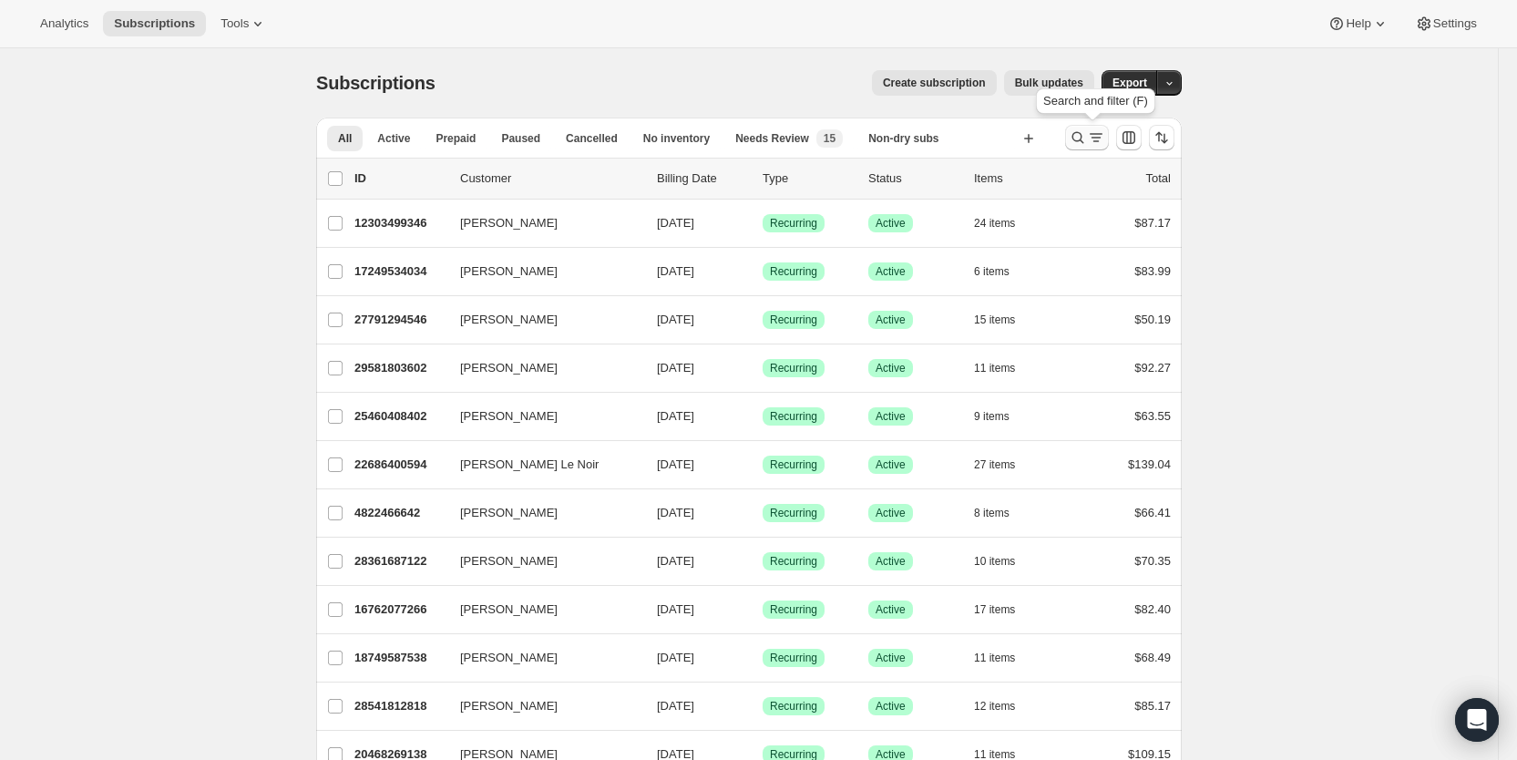
click at [1094, 130] on icon "Search and filter results" at bounding box center [1096, 137] width 18 height 18
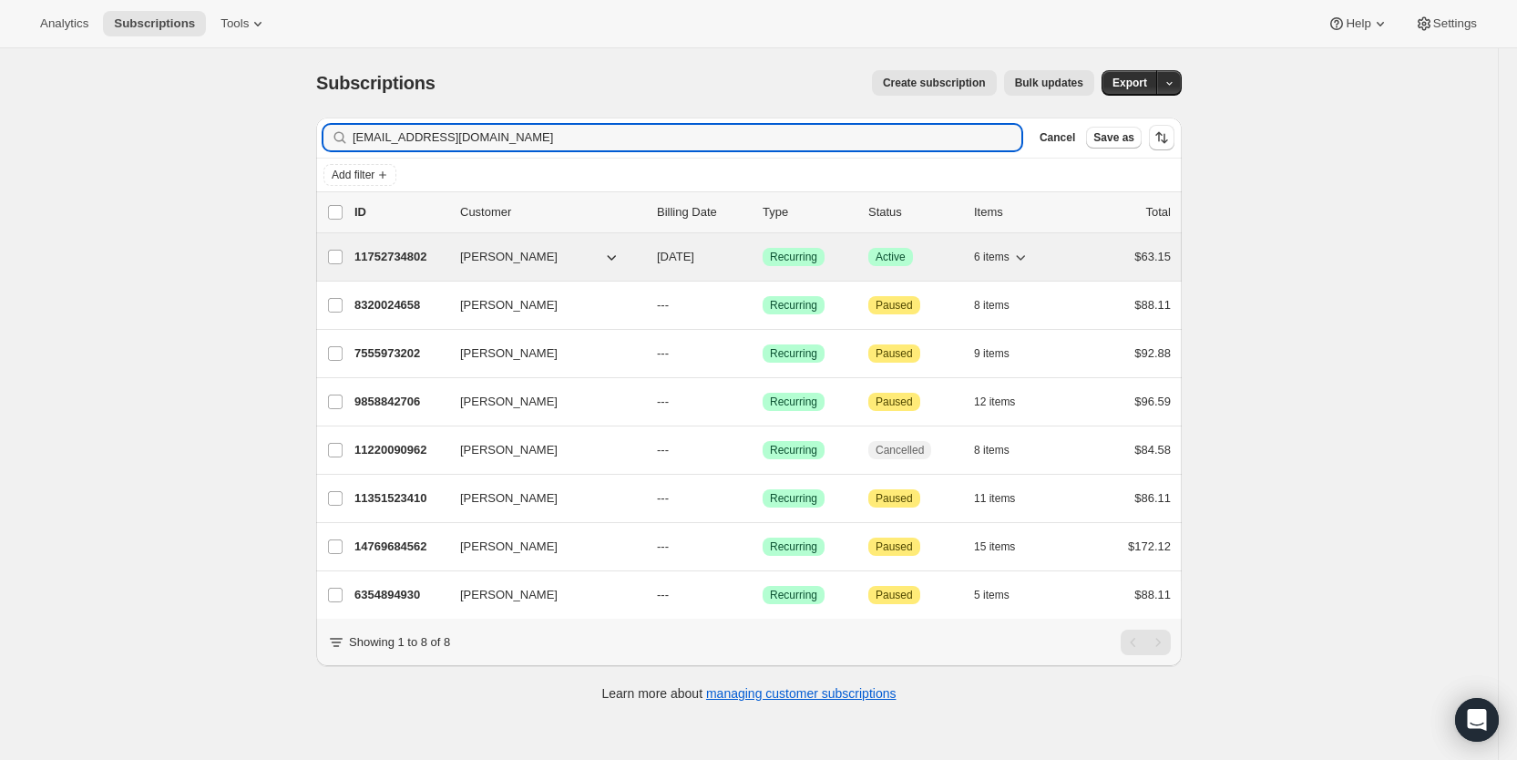
type input "[EMAIL_ADDRESS][DOMAIN_NAME]"
click at [694, 259] on span "[DATE]" at bounding box center [675, 257] width 37 height 14
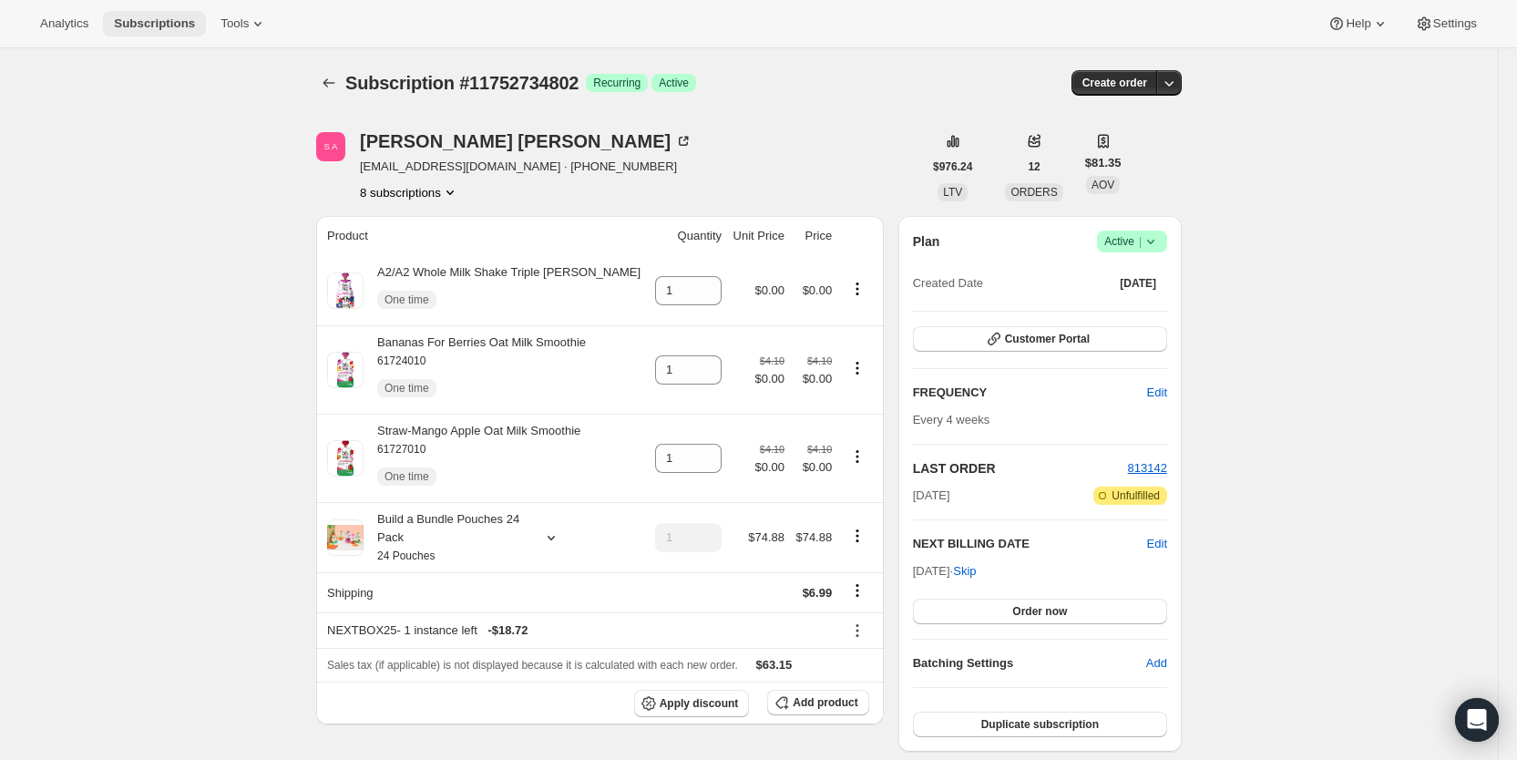
click at [146, 26] on span "Subscriptions" at bounding box center [154, 23] width 81 height 15
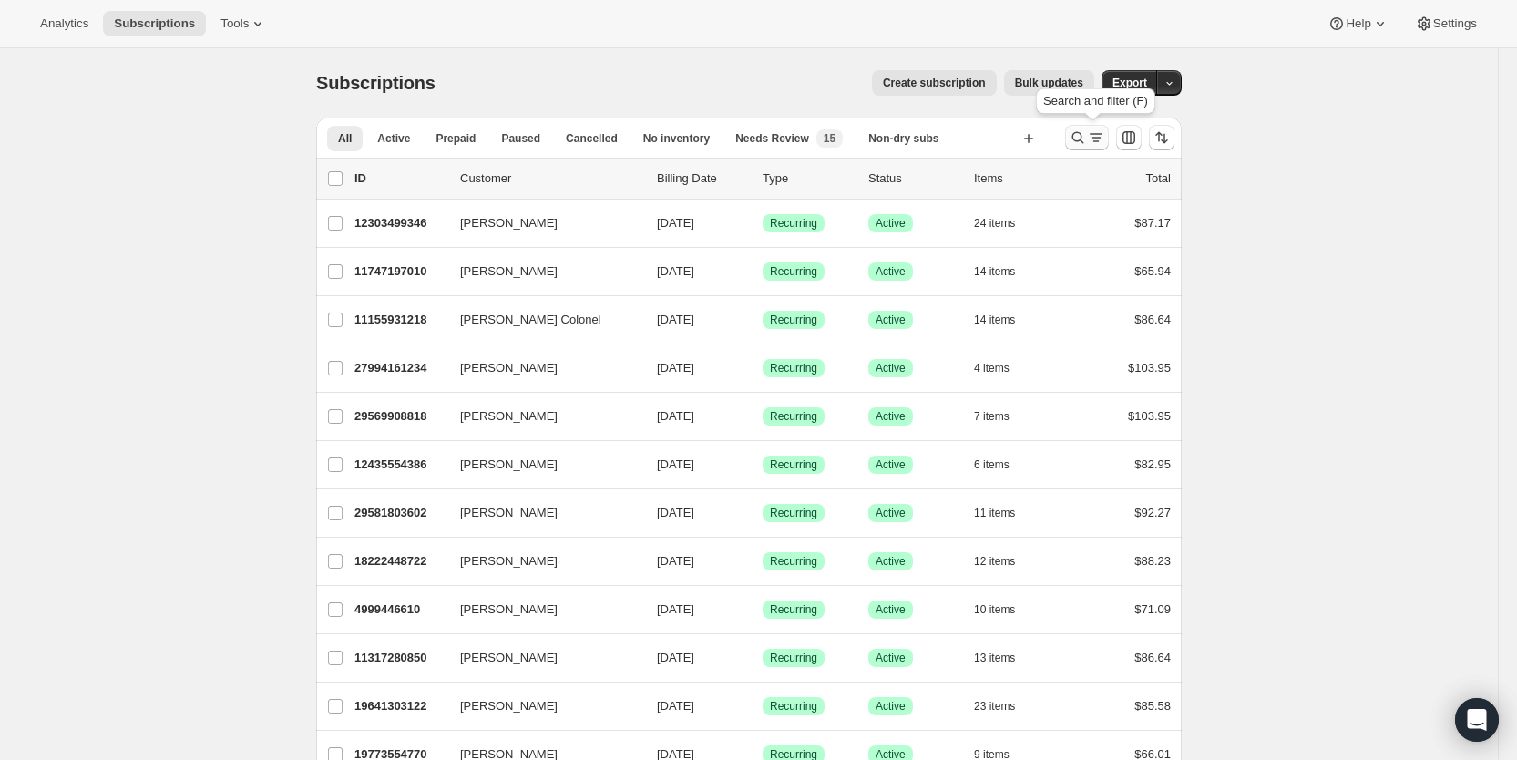
click at [1103, 140] on icon "Search and filter results" at bounding box center [1096, 137] width 18 height 18
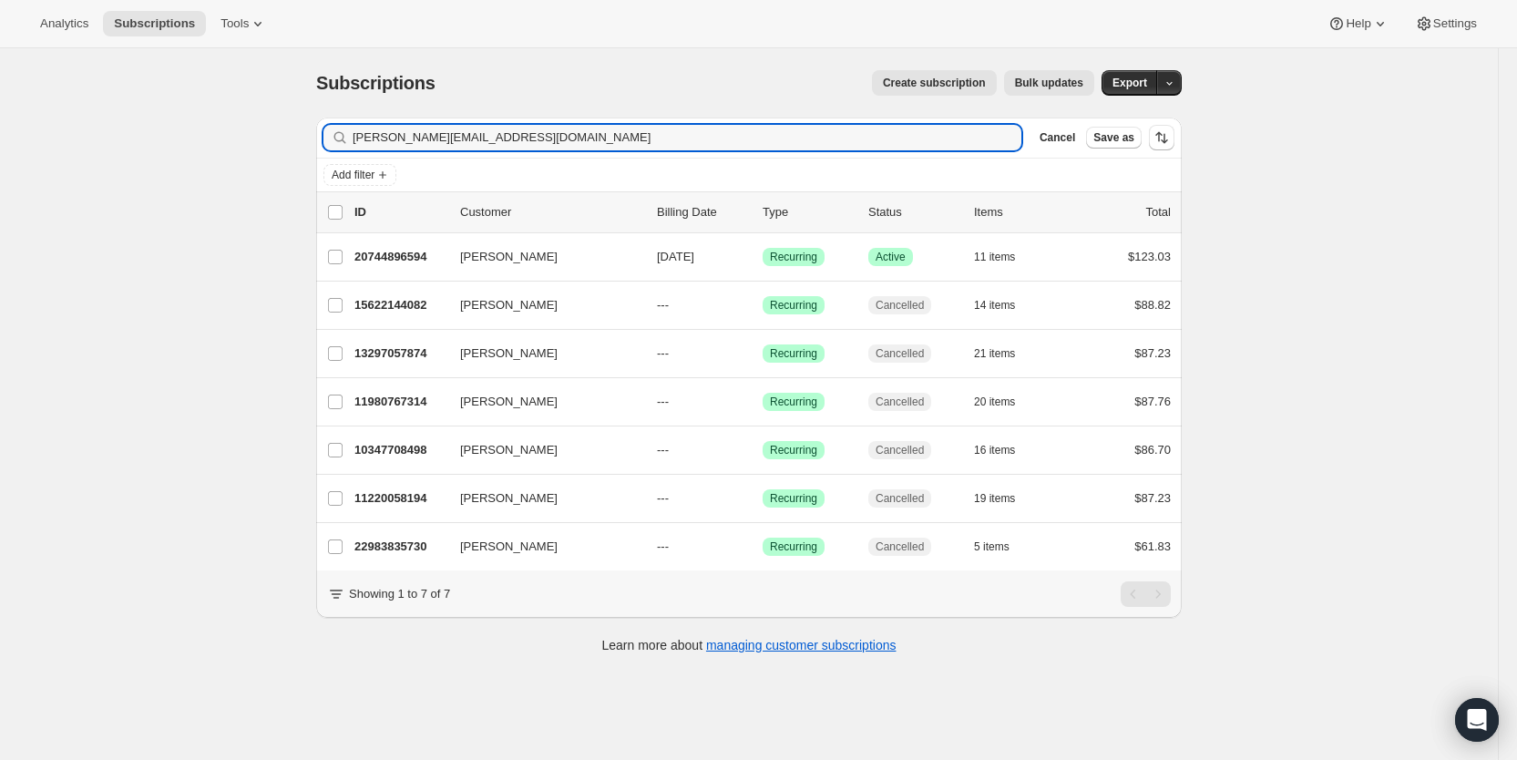
type input "[PERSON_NAME][EMAIL_ADDRESS][DOMAIN_NAME]"
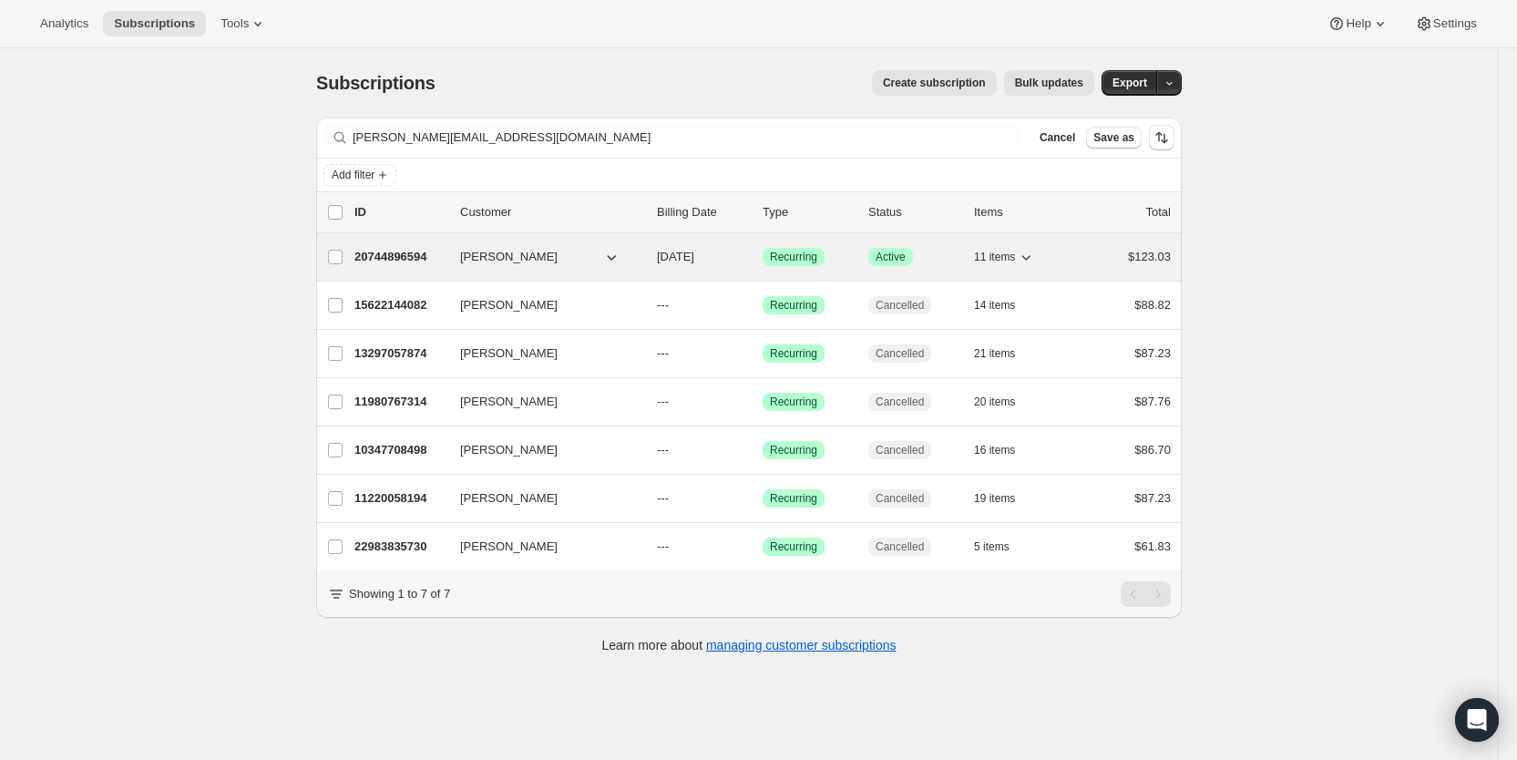
click at [694, 255] on span "[DATE]" at bounding box center [675, 257] width 37 height 14
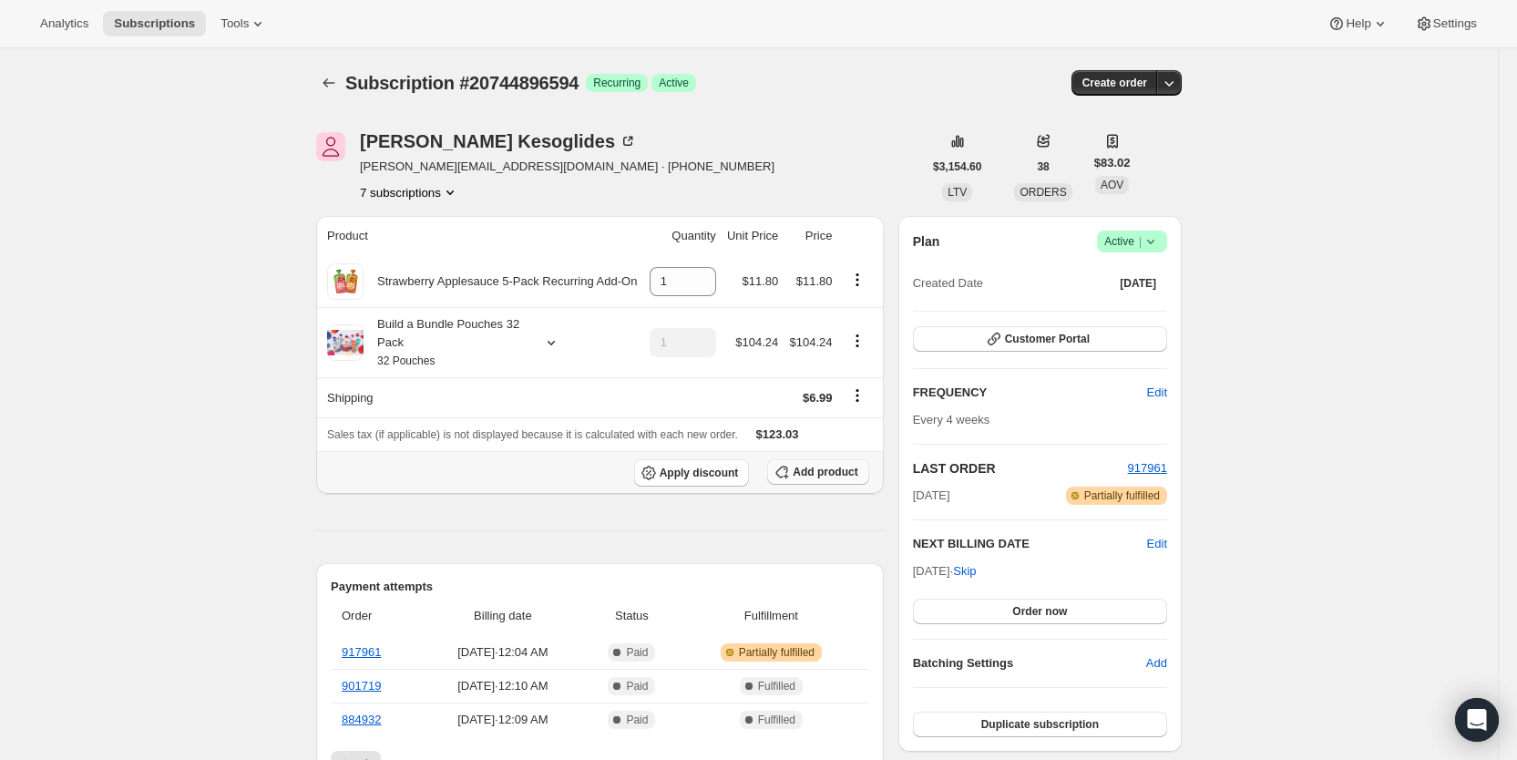
click at [843, 479] on button "Add product" at bounding box center [817, 472] width 101 height 26
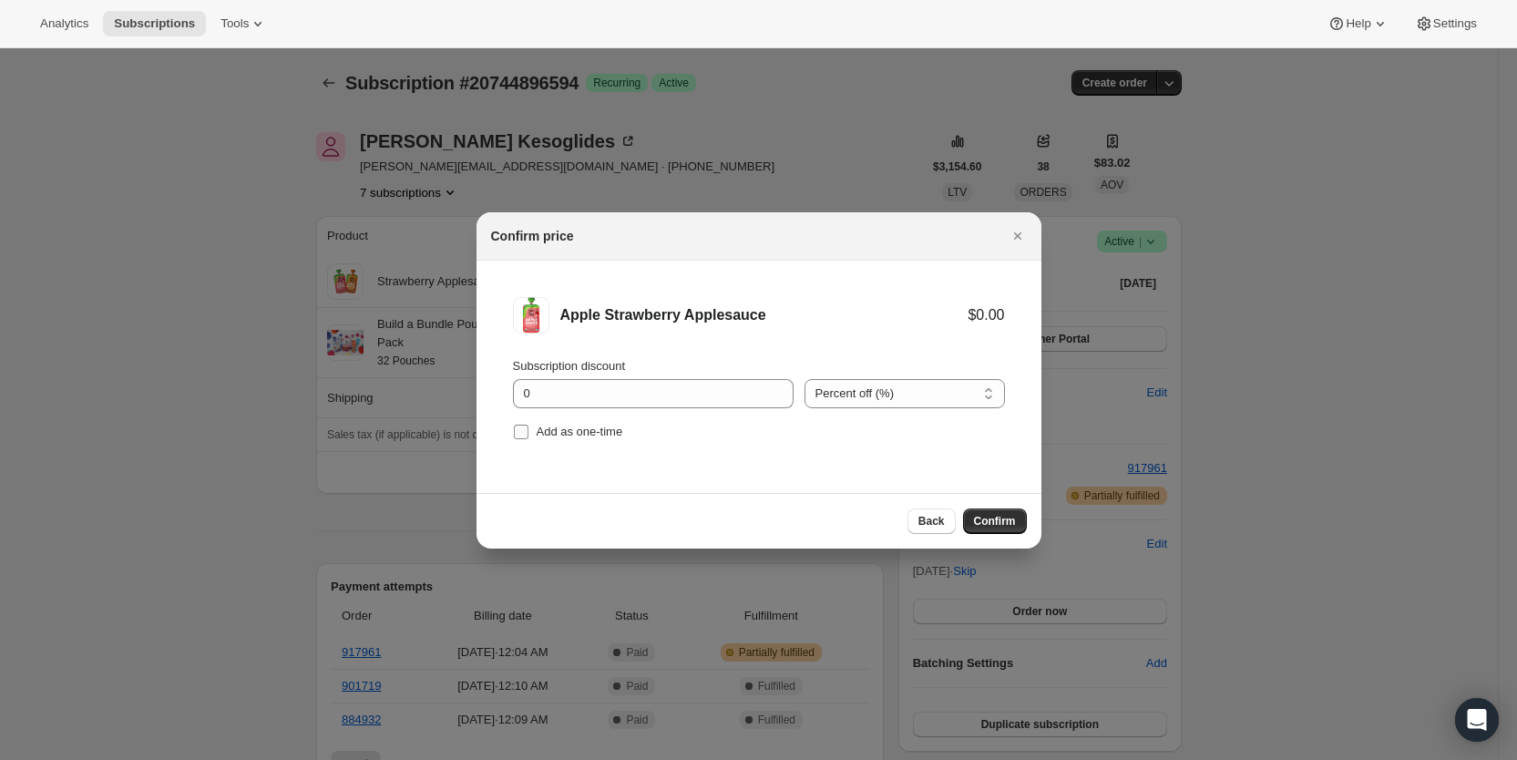
click at [523, 422] on label "Add as one-time" at bounding box center [568, 432] width 110 height 26
click at [523, 425] on input "Add as one-time" at bounding box center [521, 432] width 15 height 15
checkbox input "true"
click at [1001, 519] on span "Confirm" at bounding box center [995, 521] width 42 height 15
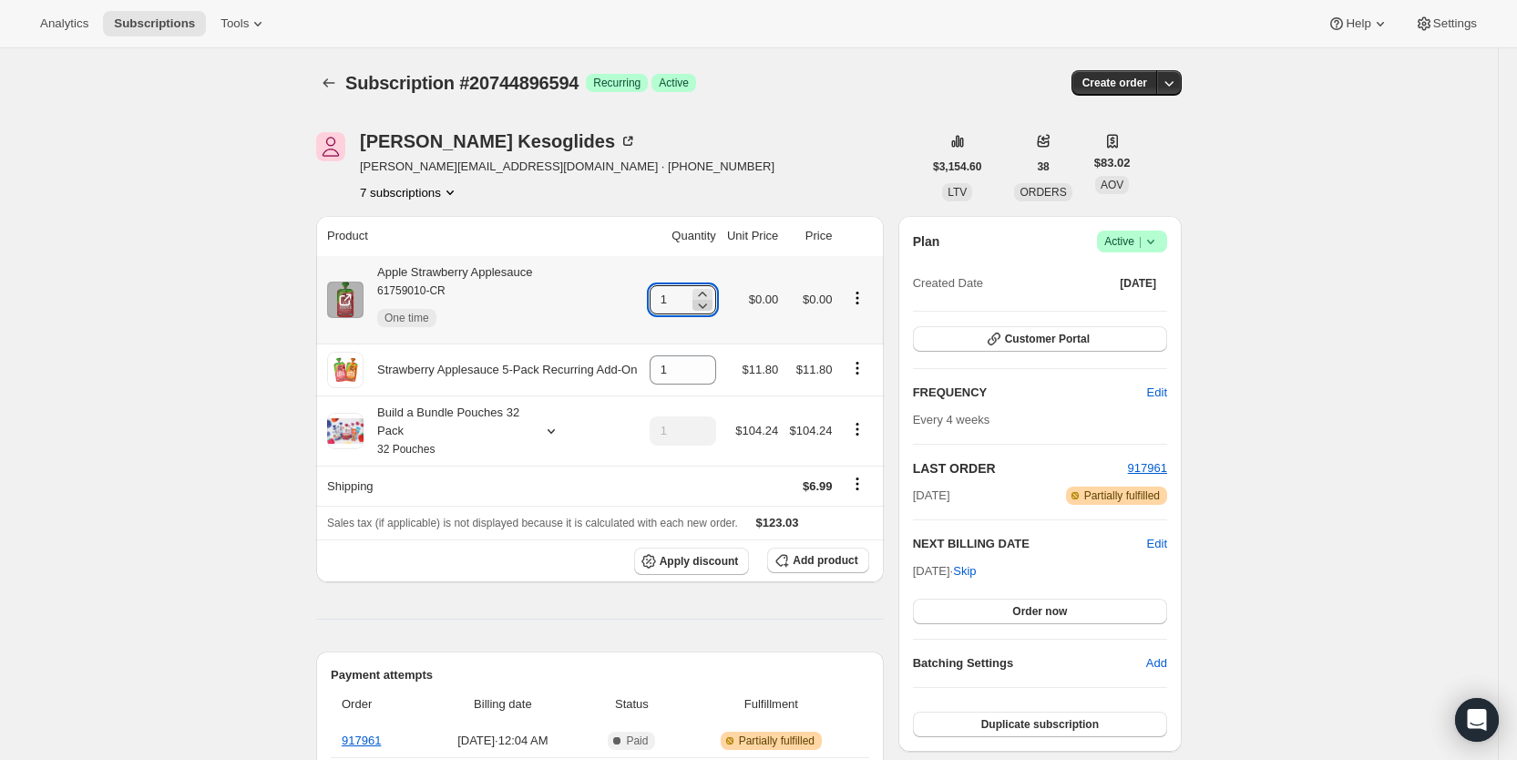
drag, startPoint x: 664, startPoint y: 302, endPoint x: 720, endPoint y: 300, distance: 55.6
click at [716, 300] on div "1" at bounding box center [683, 299] width 67 height 29
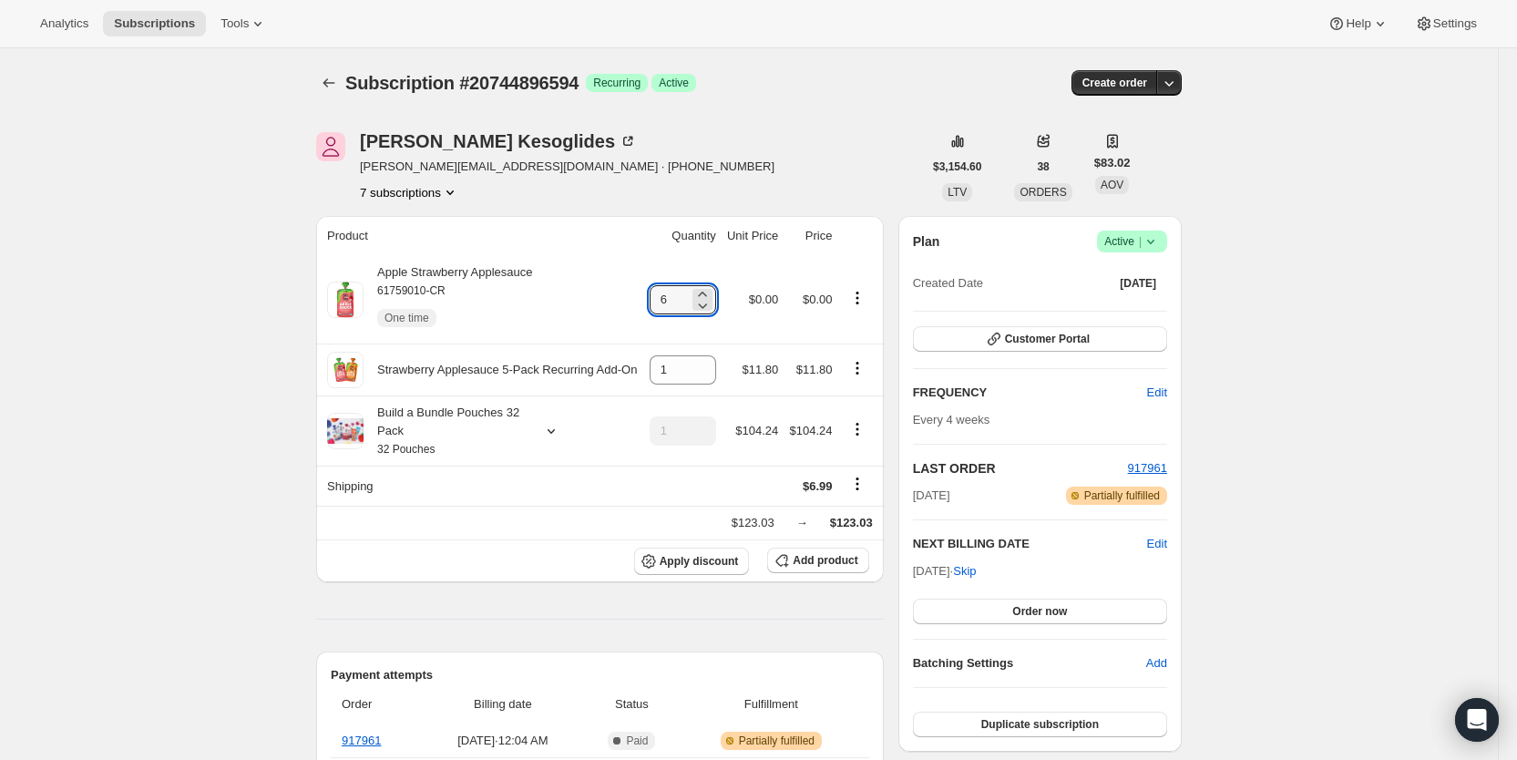
type input "6"
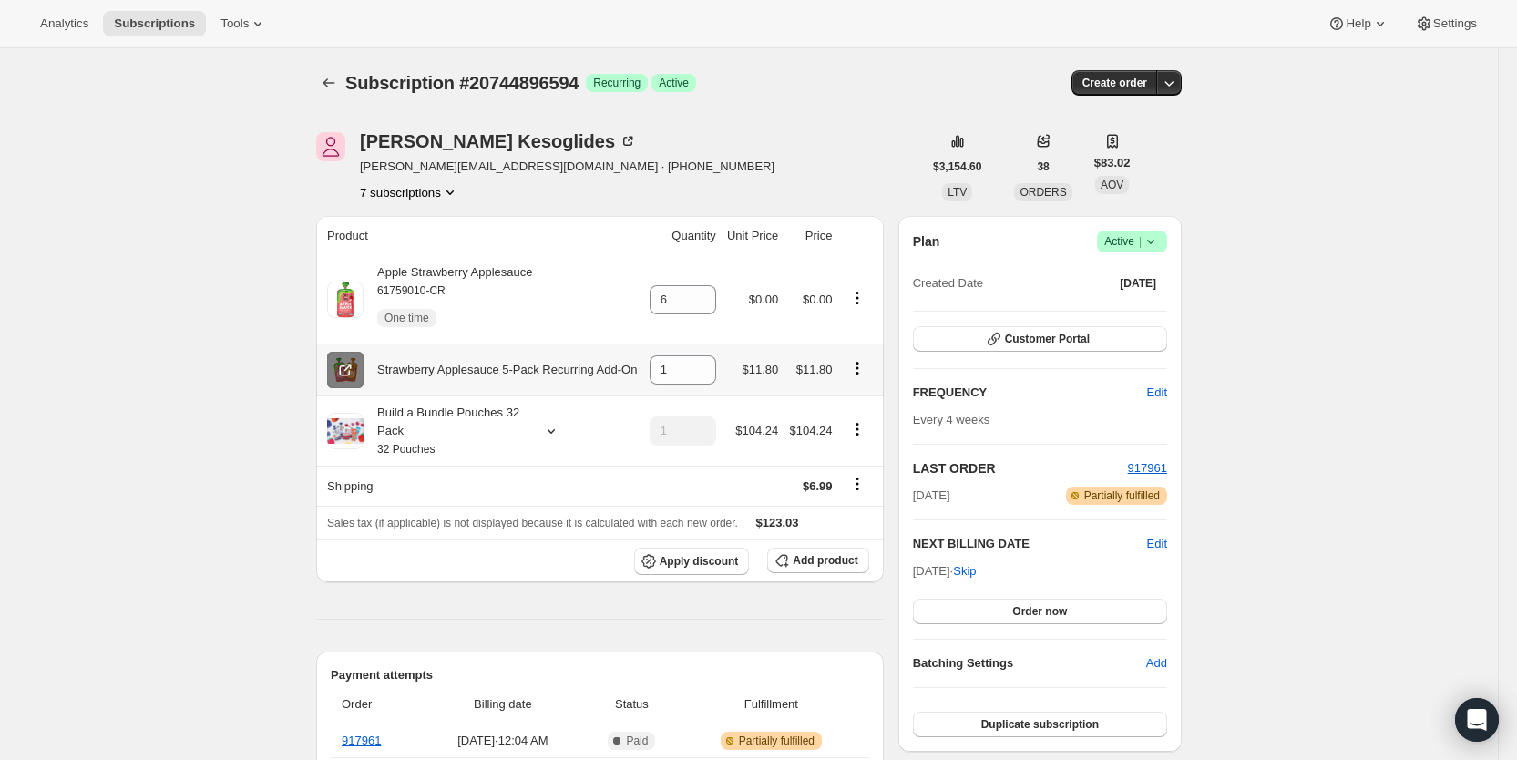
click at [348, 370] on icon at bounding box center [345, 370] width 18 height 18
click at [863, 299] on icon "Product actions" at bounding box center [857, 298] width 18 height 18
click at [847, 384] on button "Remove" at bounding box center [863, 394] width 122 height 29
type input "0"
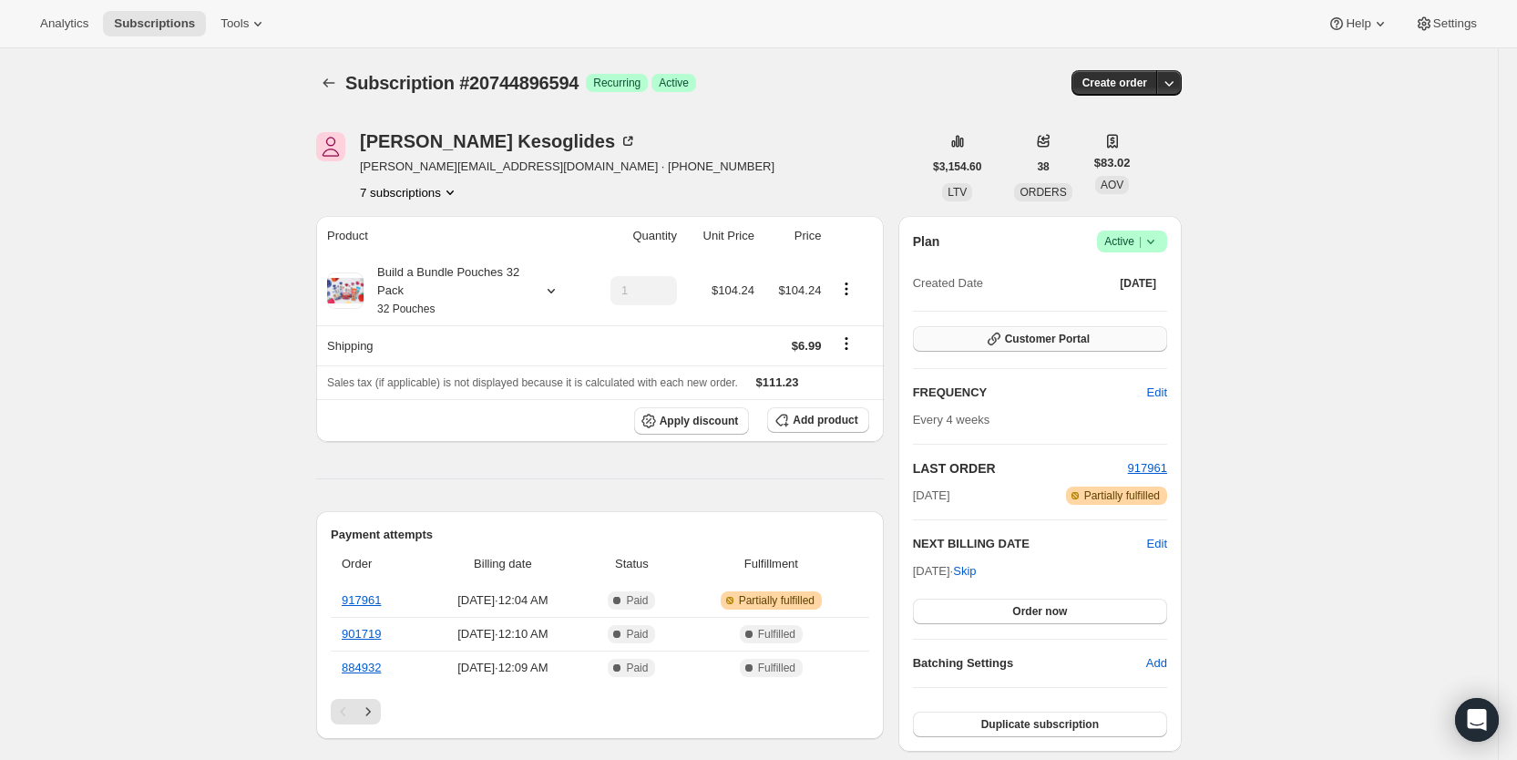
click at [1090, 337] on span "Customer Portal" at bounding box center [1047, 339] width 85 height 15
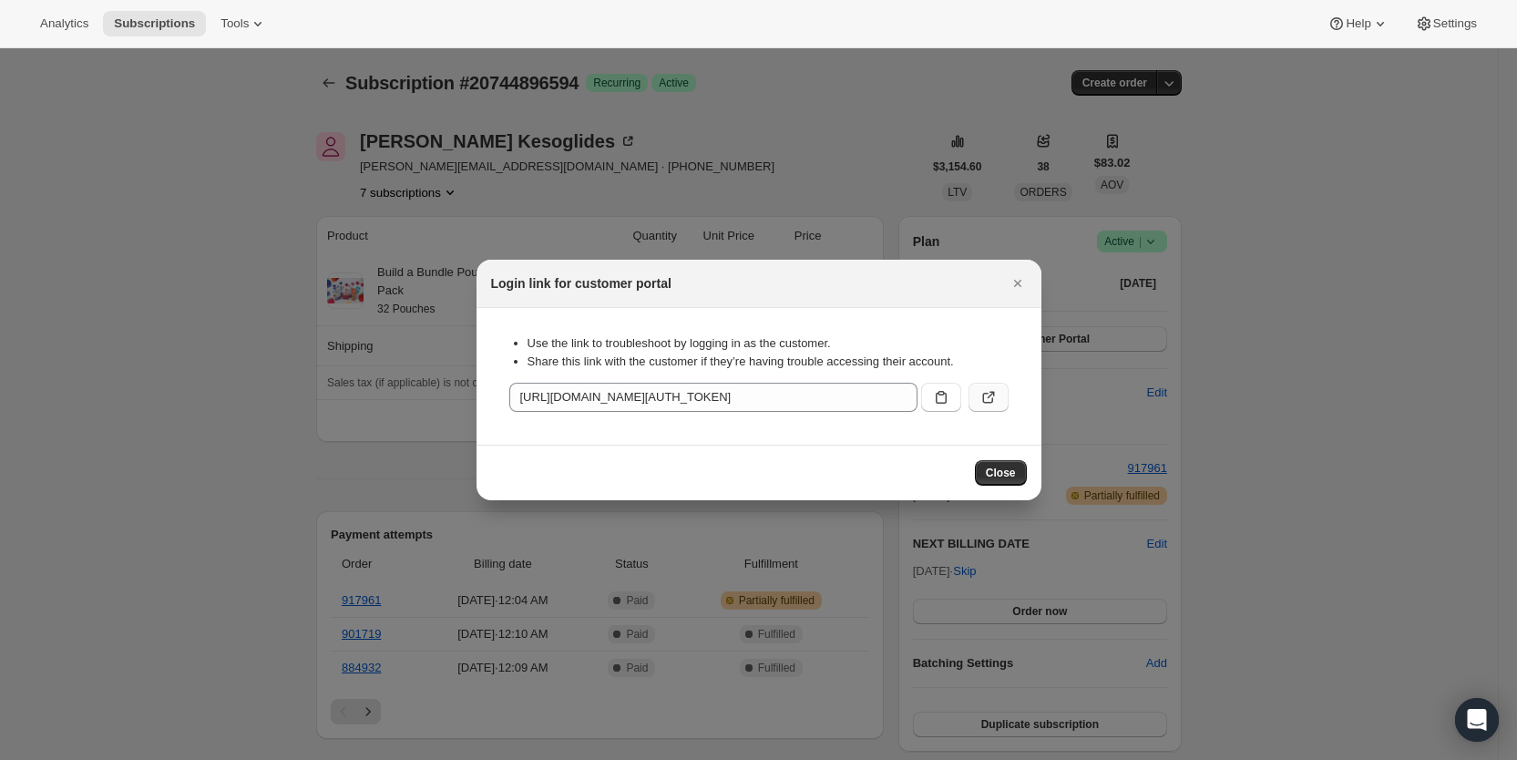
click at [989, 400] on icon ":r4nc:" at bounding box center [988, 397] width 18 height 18
click at [1022, 282] on icon "Close" at bounding box center [1018, 283] width 18 height 18
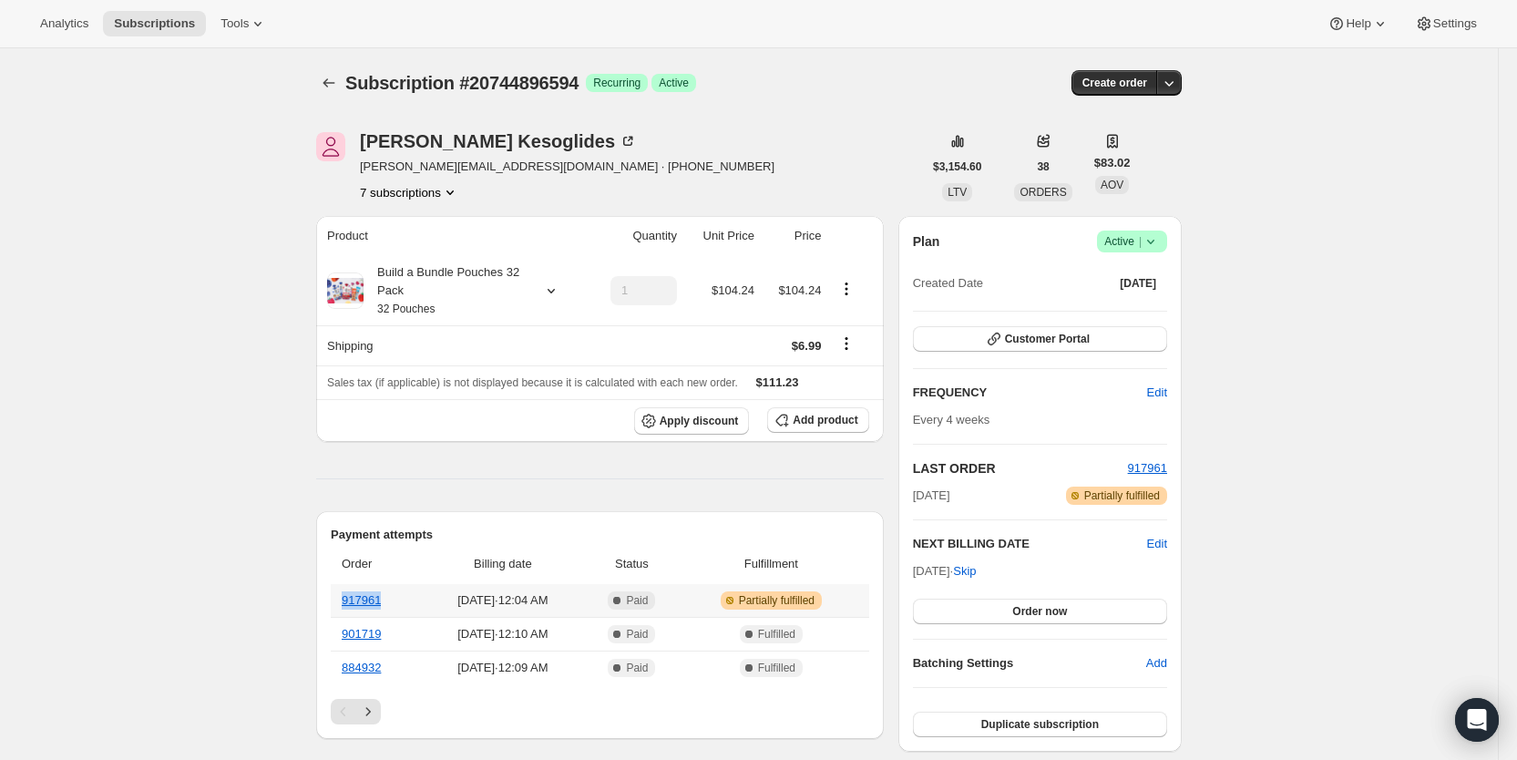
drag, startPoint x: 343, startPoint y: 603, endPoint x: 389, endPoint y: 600, distance: 46.5
click at [389, 600] on th "917961" at bounding box center [376, 600] width 90 height 33
click at [371, 596] on link "917961" at bounding box center [361, 600] width 39 height 14
